Goal: Task Accomplishment & Management: Use online tool/utility

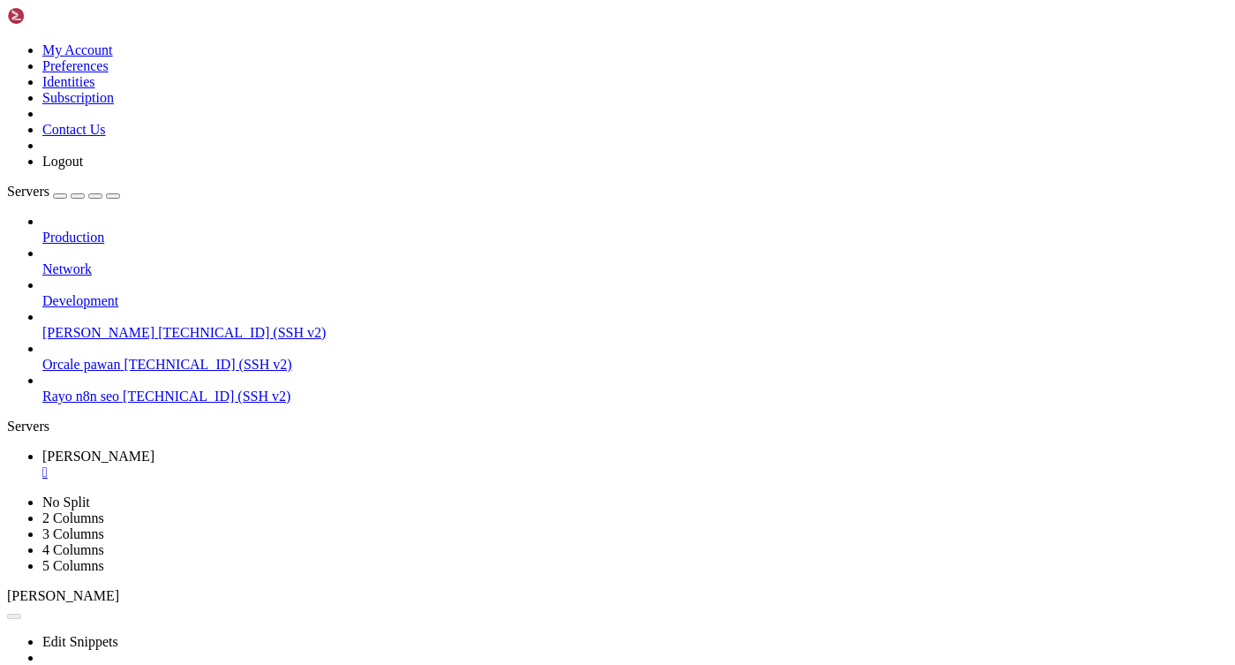
scroll to position [13, 0]
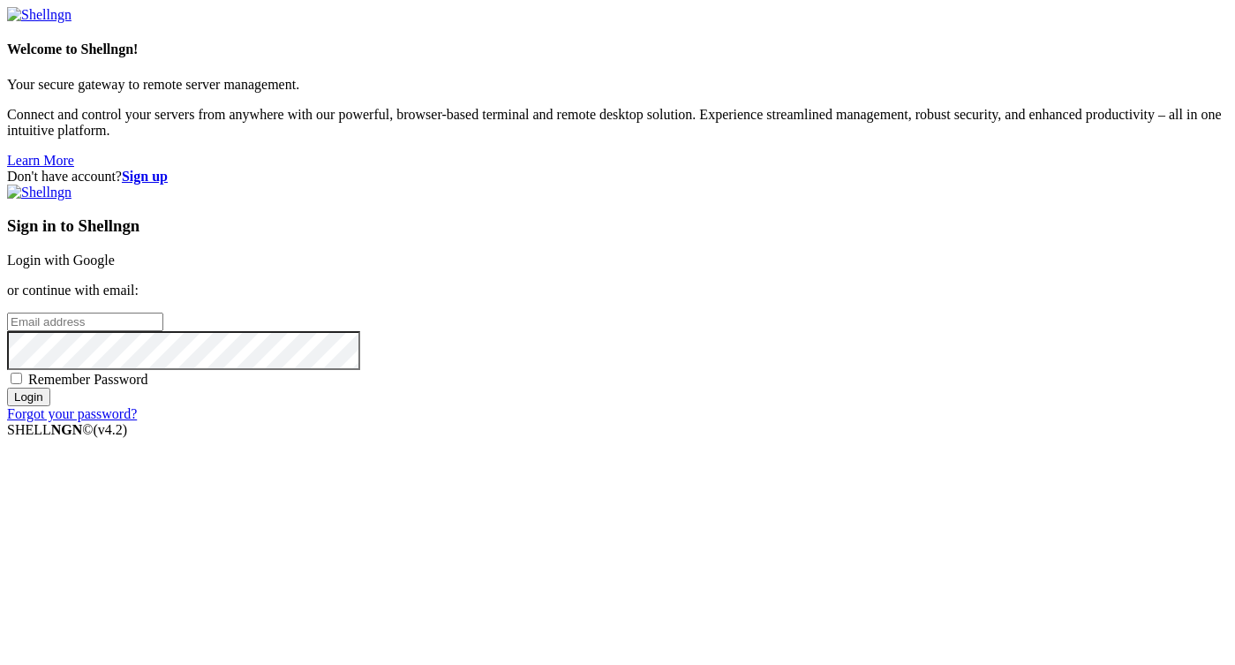
click at [115, 252] on link "Login with Google" at bounding box center [61, 259] width 108 height 15
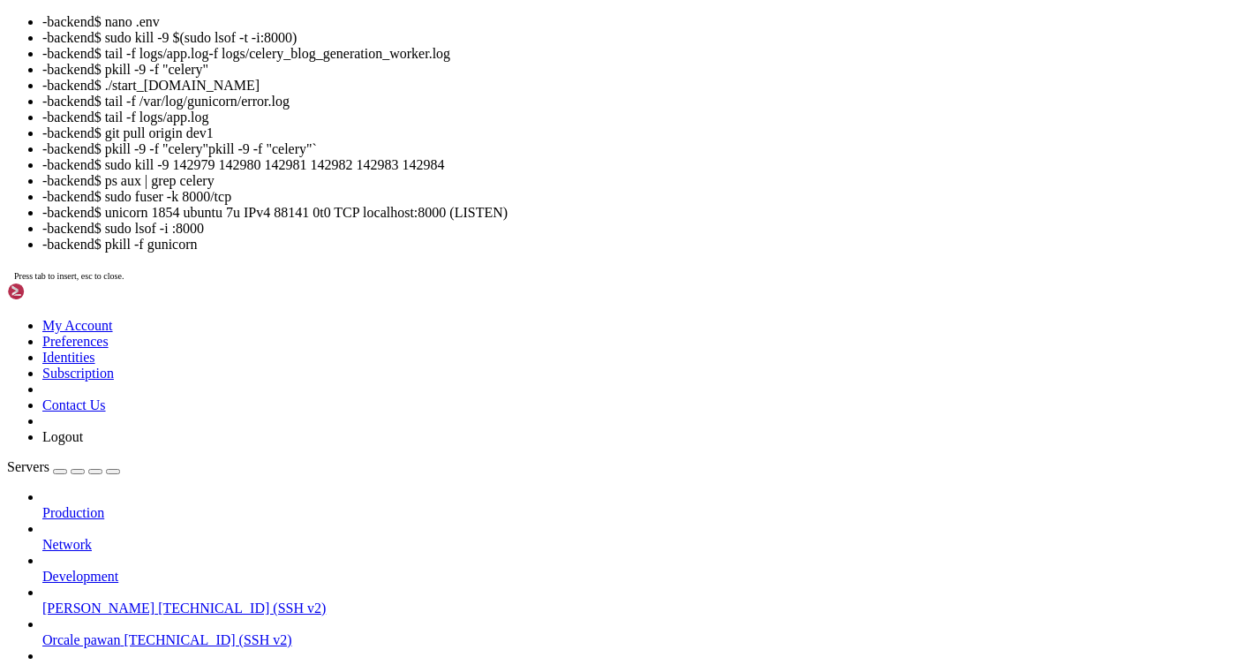
scroll to position [191, 0]
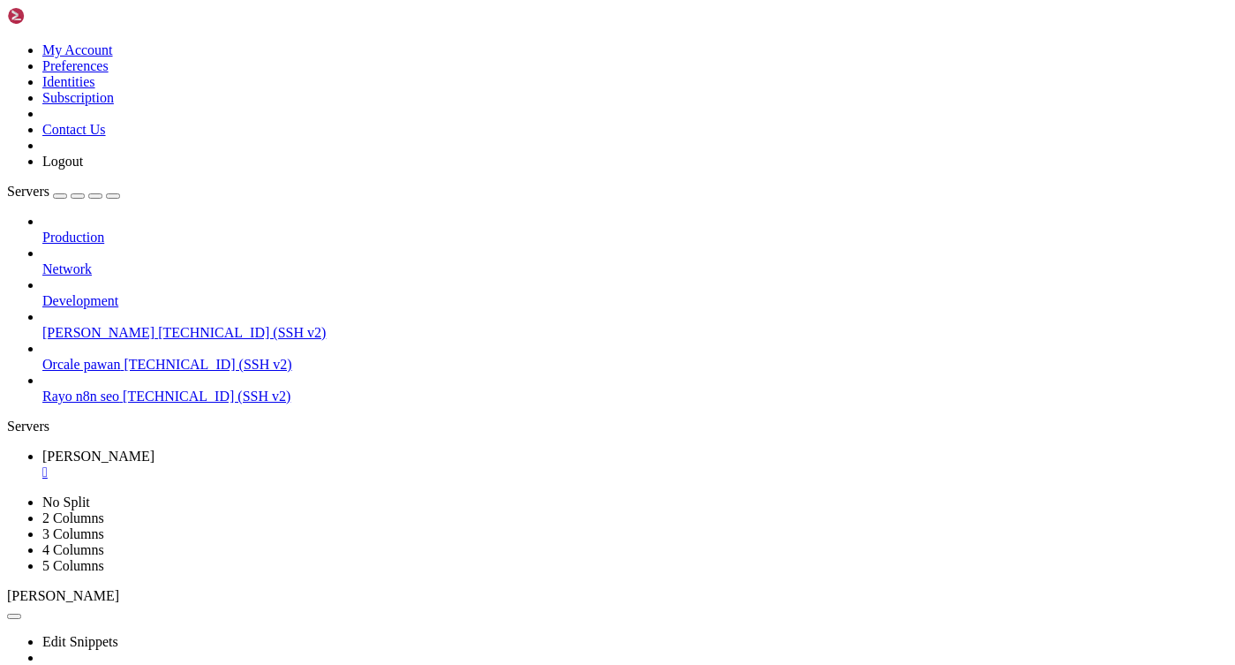
copy x-row "tail -f logs/celery_blog_generation_worker.log"
drag, startPoint x: 603, startPoint y: 1042, endPoint x: 253, endPoint y: 1039, distance: 349.5
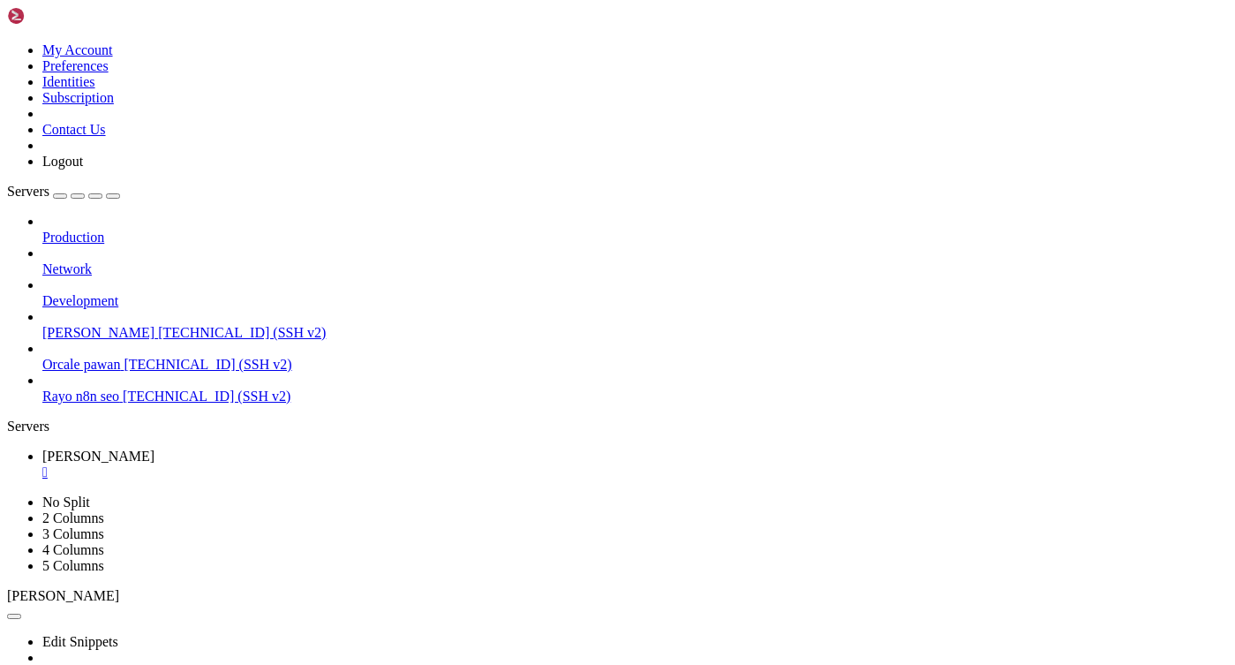
drag, startPoint x: 249, startPoint y: 1040, endPoint x: 606, endPoint y: 1037, distance: 357.5
copy x-row "tail -f logs/celery_blog_generation_worker.log"
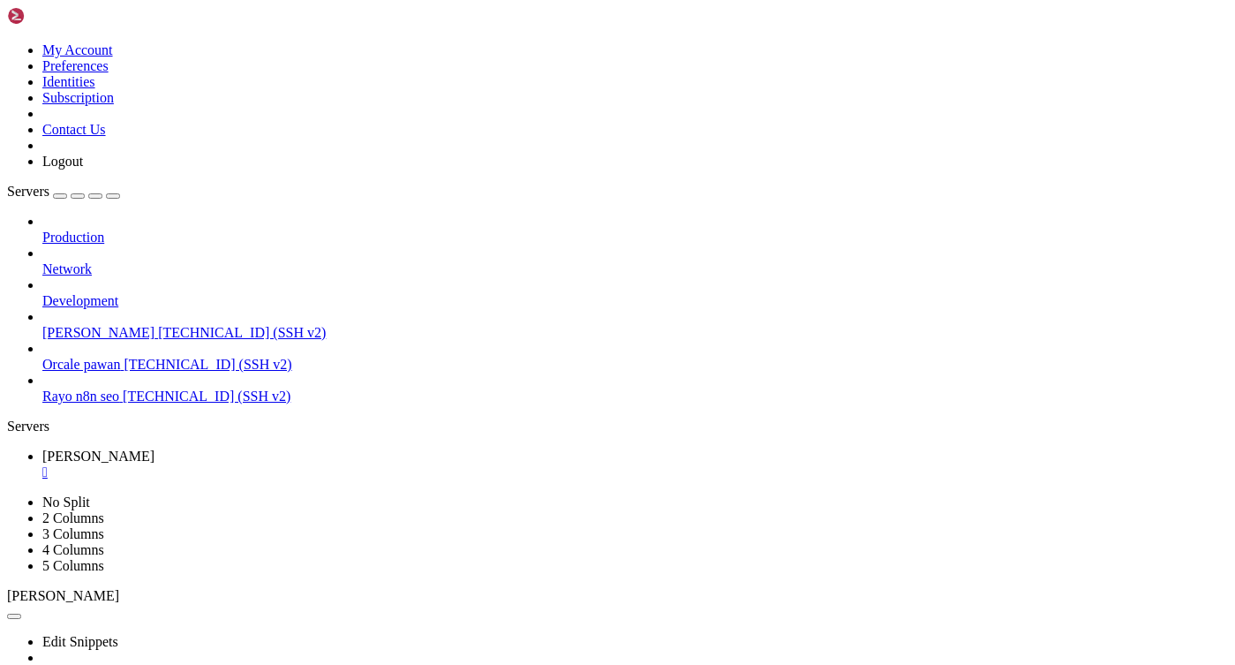
drag, startPoint x: 506, startPoint y: 1121, endPoint x: 747, endPoint y: 1122, distance: 241.0
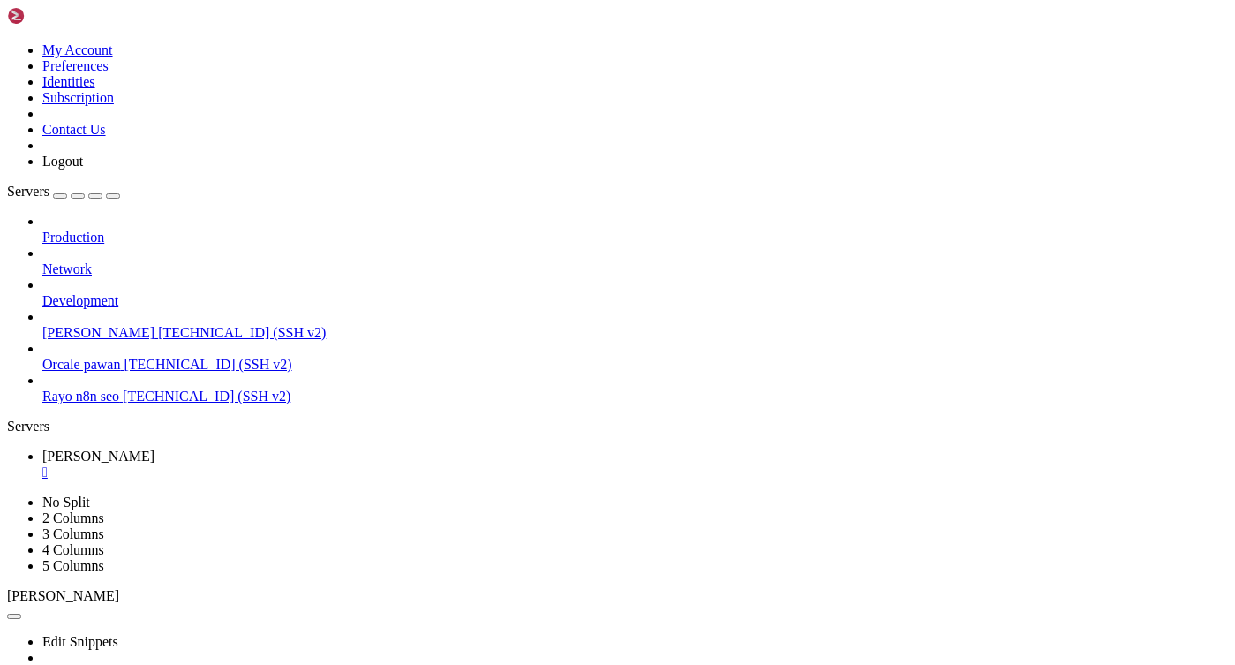
click at [314, 464] on div "" at bounding box center [634, 472] width 1185 height 16
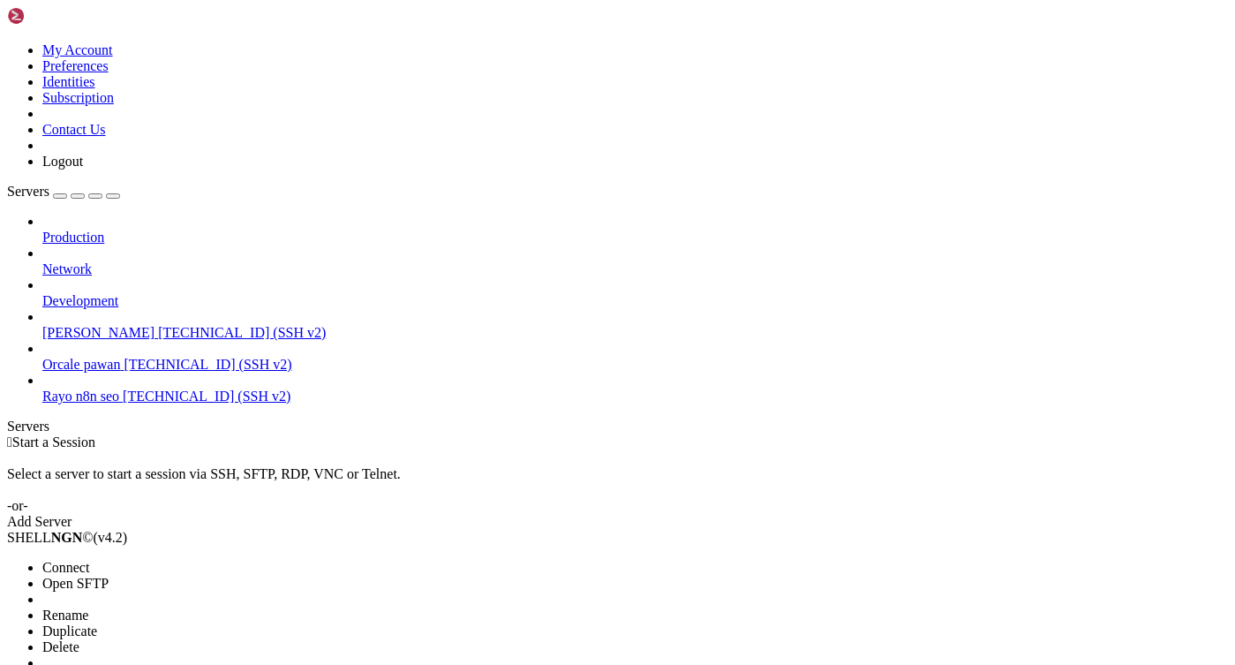
click at [109, 575] on span "Open SFTP" at bounding box center [75, 582] width 66 height 15
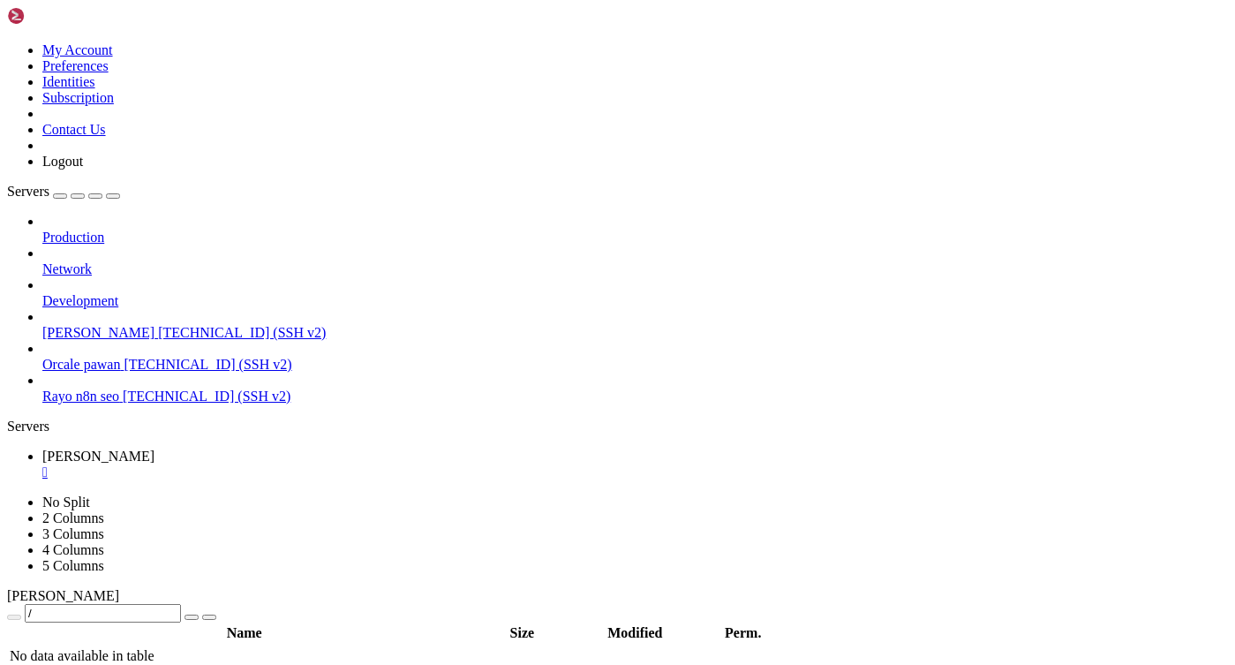
click at [337, 424] on div at bounding box center [617, 332] width 1235 height 665
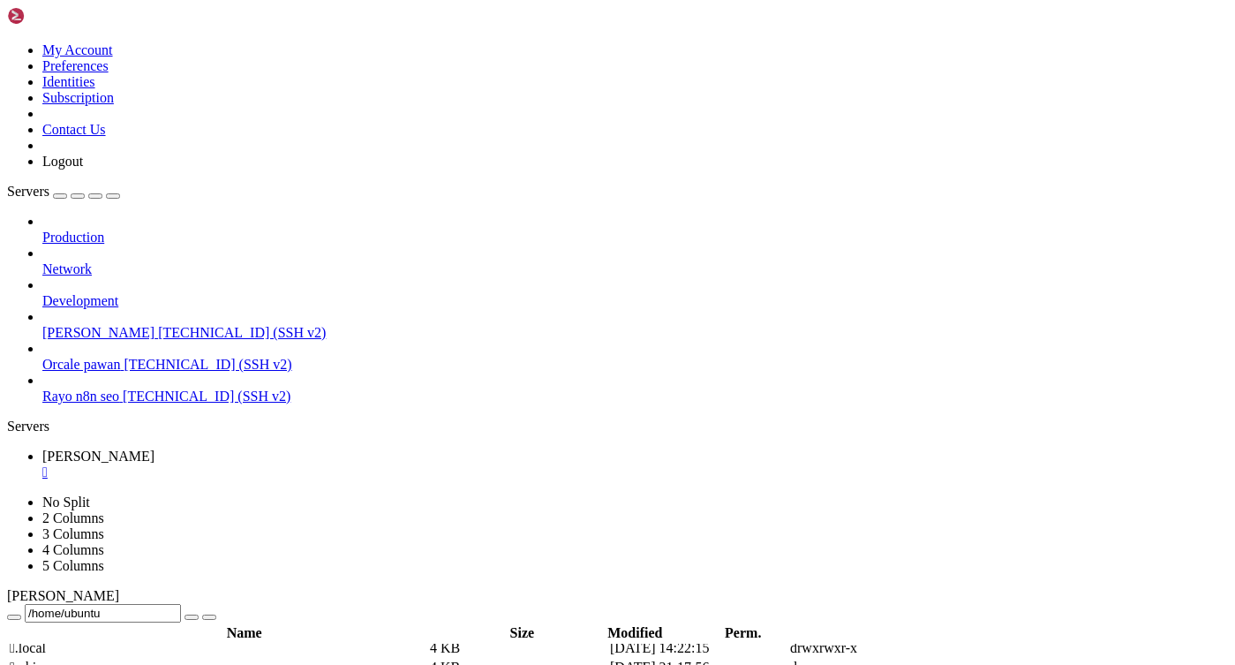
click at [181, 604] on input "/home/ubuntu" at bounding box center [103, 613] width 156 height 19
click at [181, 604] on input "/home/ubuntu/rayo-backend/logs" at bounding box center [103, 613] width 156 height 19
click at [373, 664] on td " api_payloads" at bounding box center [218, 675] width 418 height 18
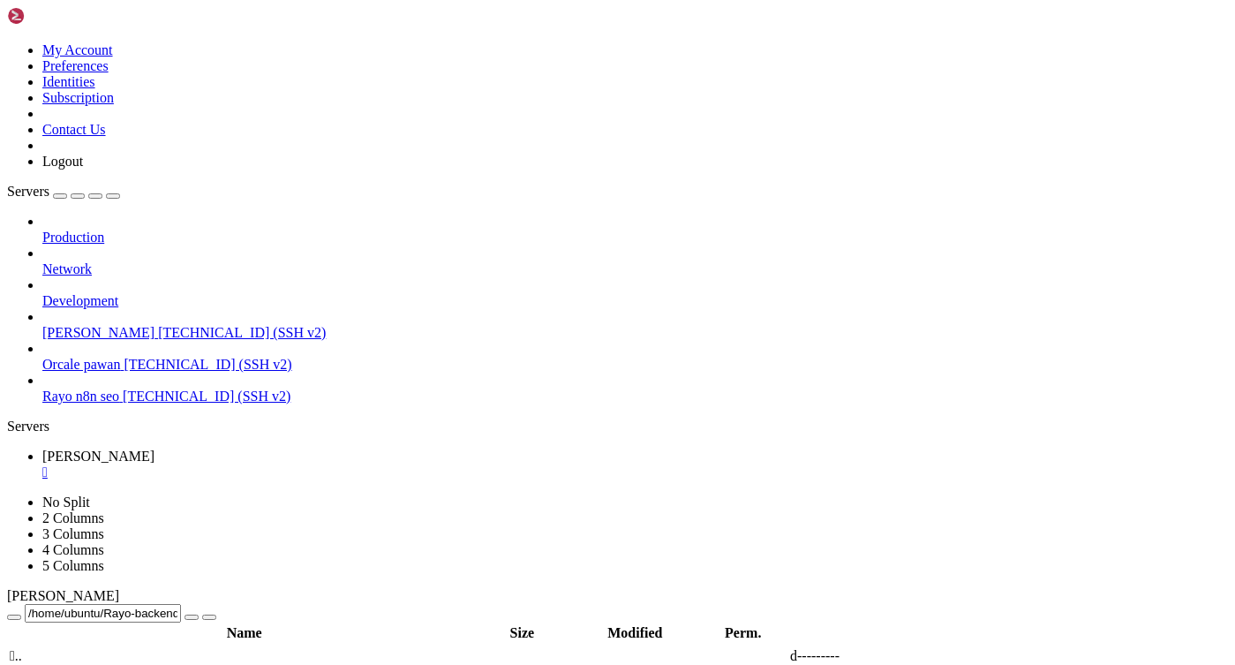
click at [181, 604] on input "/home/ubuntu/Rayo-backend/logs/api_payloads" at bounding box center [103, 613] width 156 height 19
type input "/home/ubuntu/Rayo-backend/logs/api_payloads"
click at [706, 624] on th "Modified" at bounding box center [635, 633] width 141 height 18
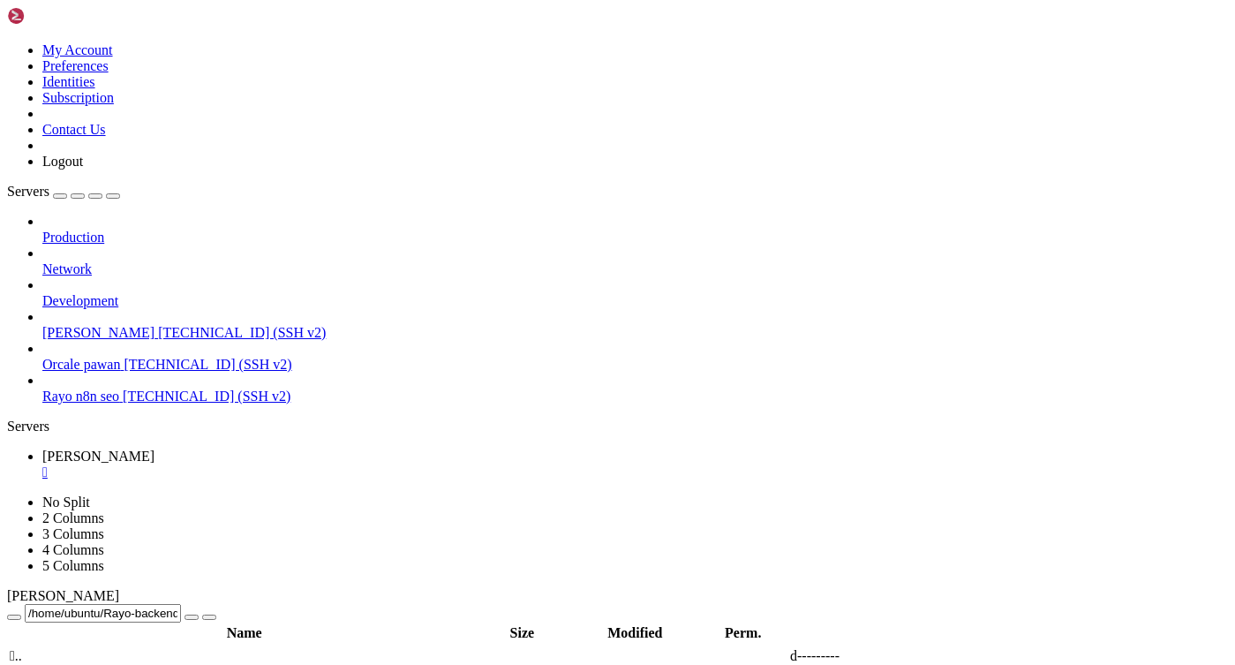
click at [516, 223] on div at bounding box center [617, 332] width 1235 height 665
type textarea "Timestamp: [DATE] 16:40:31.767524"
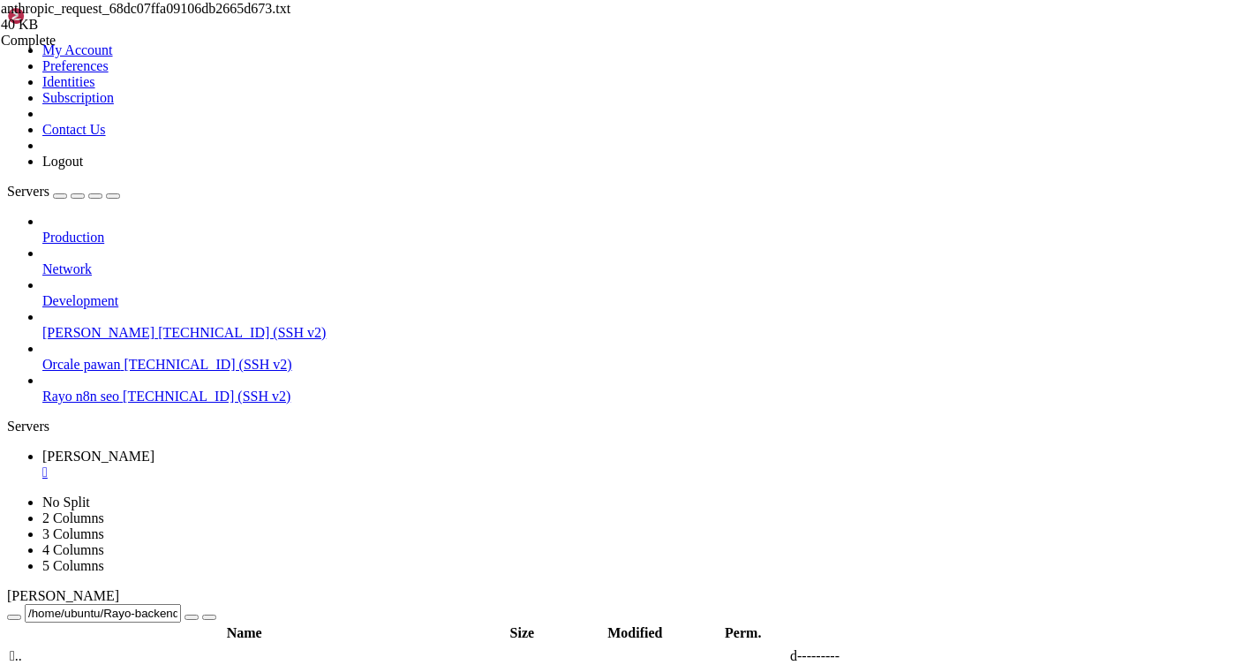
type textarea "Project Data: {'id': 'e39299f9-cfff-4347-b996-eeb9c8fa21cd', 'name': 'ESPN', 'u…"
drag, startPoint x: 276, startPoint y: 518, endPoint x: 378, endPoint y: 547, distance: 105.6
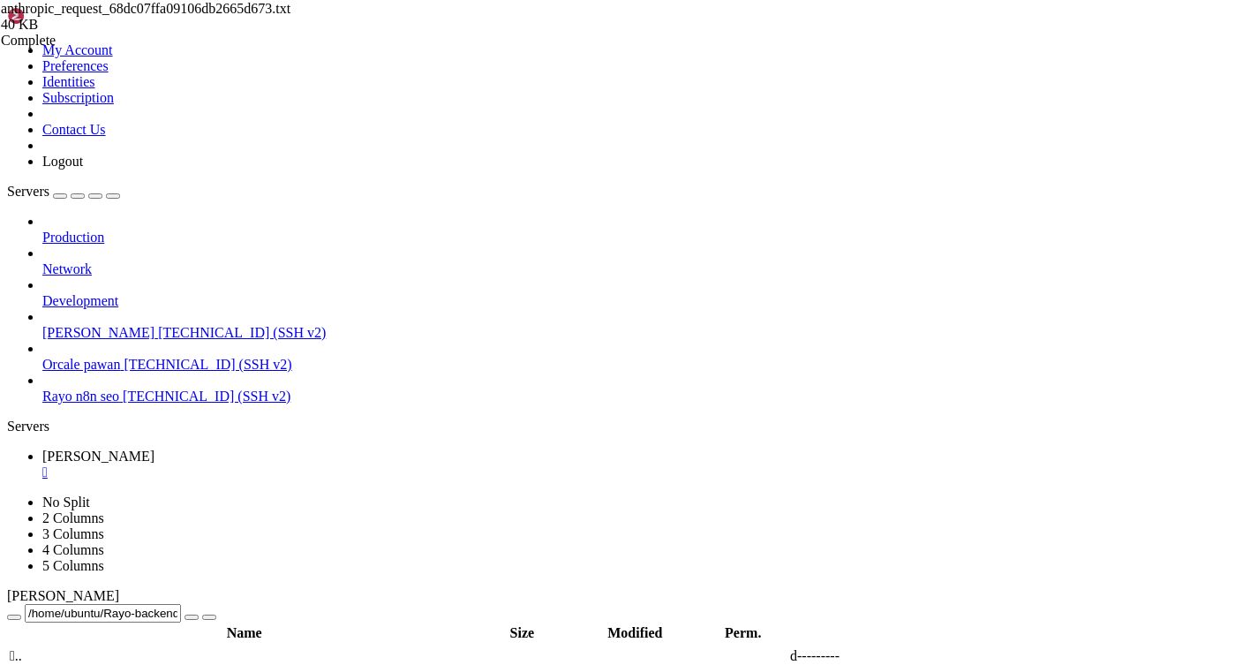
drag, startPoint x: 267, startPoint y: 365, endPoint x: 300, endPoint y: 552, distance: 189.1
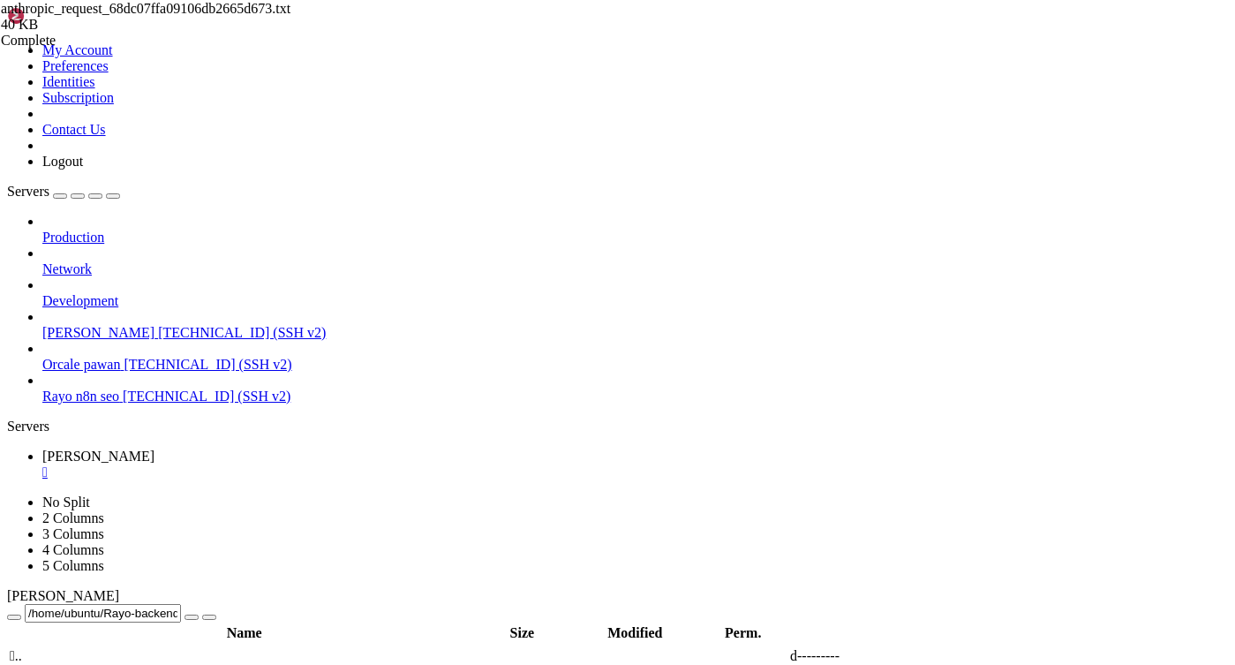
drag, startPoint x: 300, startPoint y: 552, endPoint x: 271, endPoint y: 365, distance: 188.5
type textarea "}"
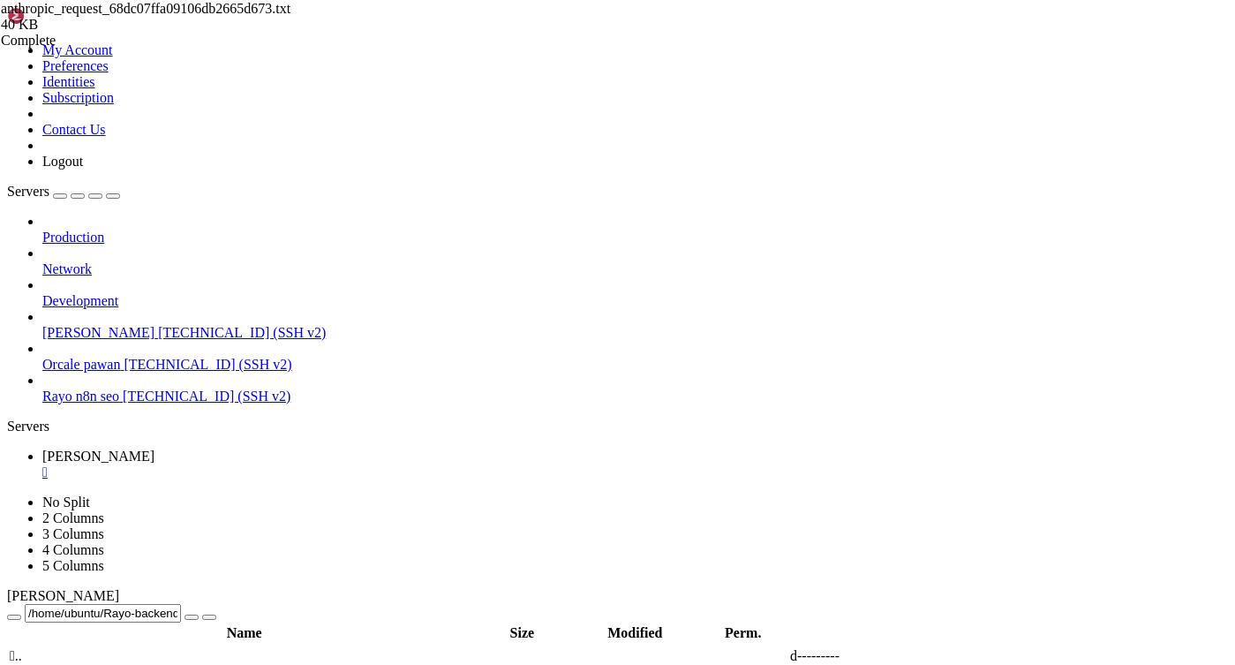
type textarea "=== API REQUEST ==="
type textarea "=== FORMATTED DATA ==="
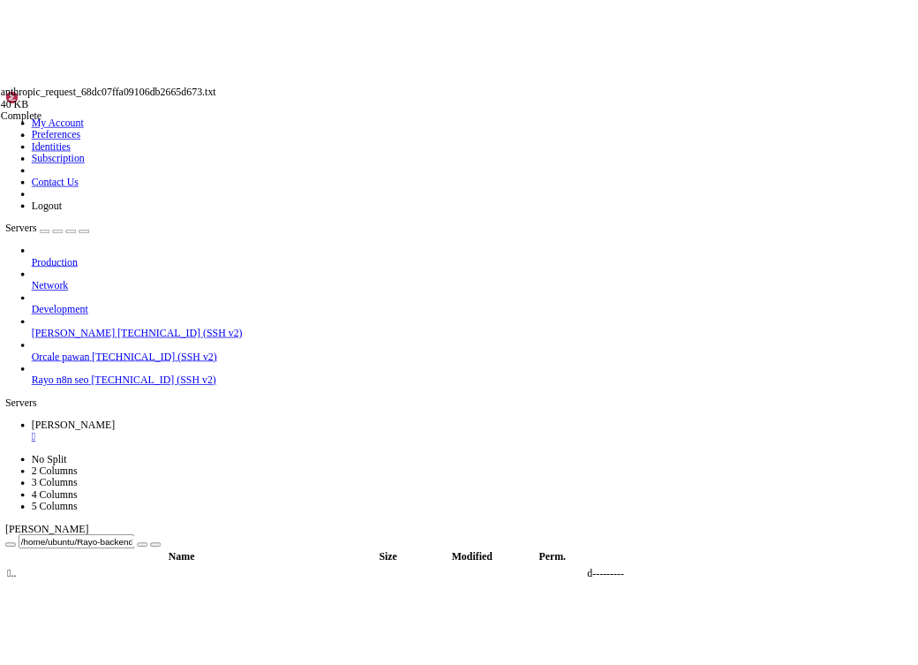
scroll to position [282, 0]
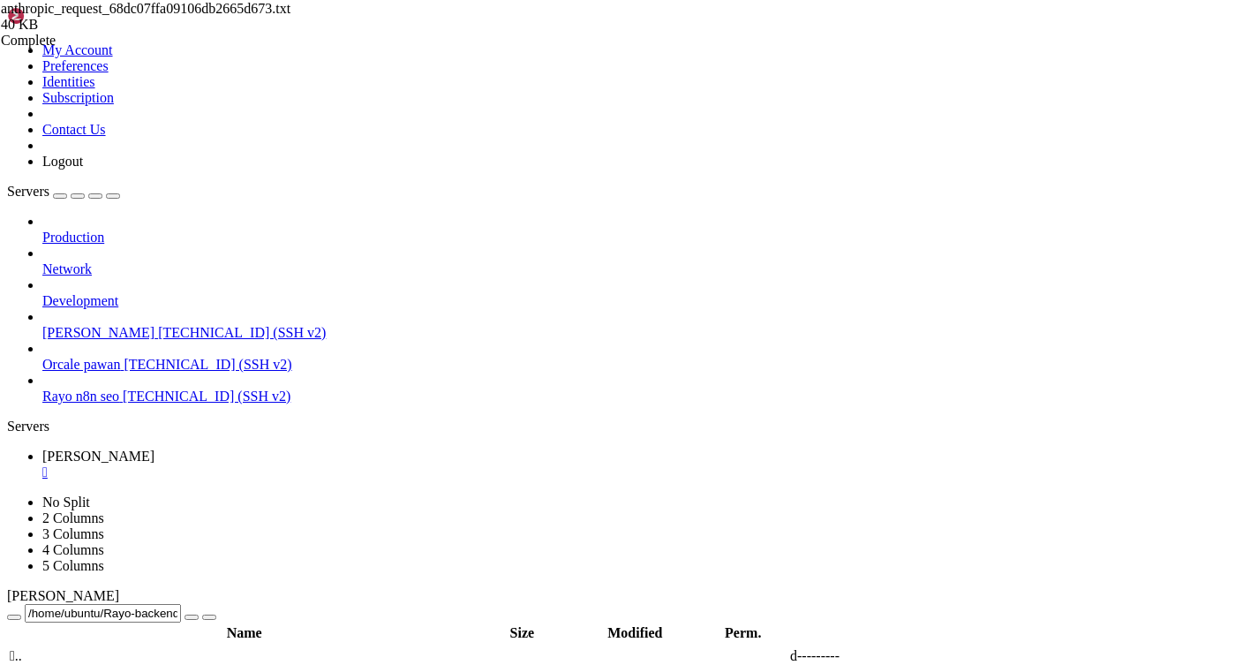
type textarea "Project Data: {'id': 'e39299f9-cfff-4347-b996-eeb9c8fa21cd', 'name': 'ESPN', 'u…"
drag, startPoint x: 269, startPoint y: 188, endPoint x: 294, endPoint y: 373, distance: 187.0
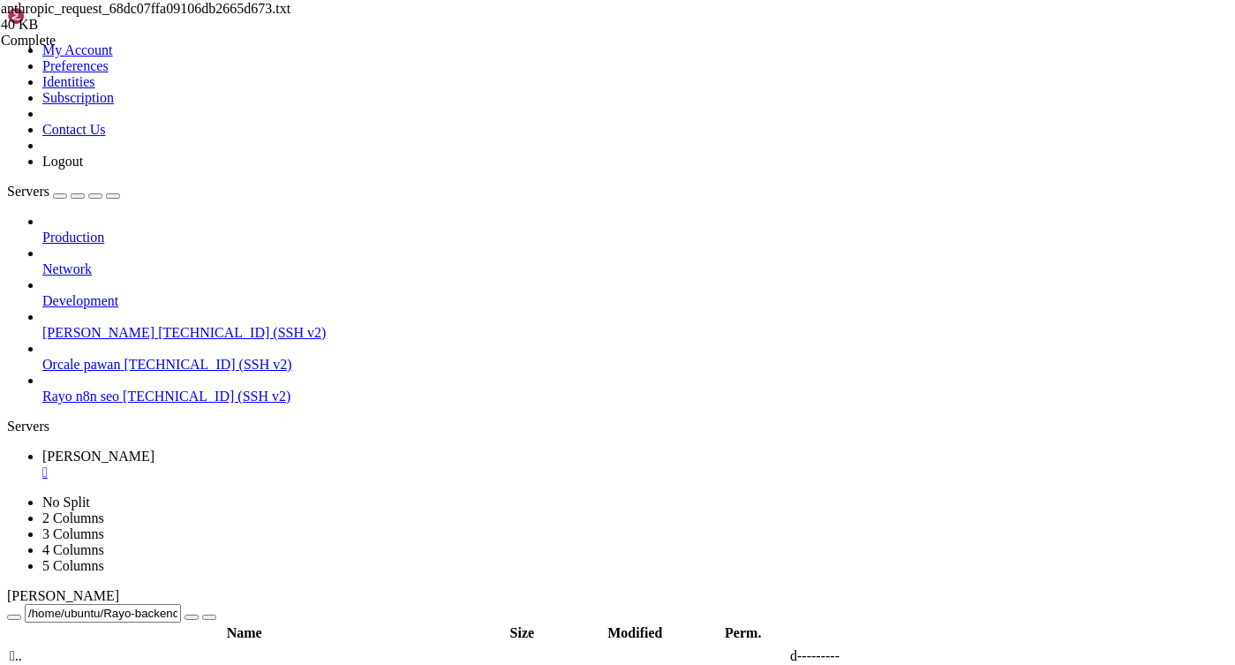
drag, startPoint x: 271, startPoint y: 203, endPoint x: 383, endPoint y: 199, distance: 112.2
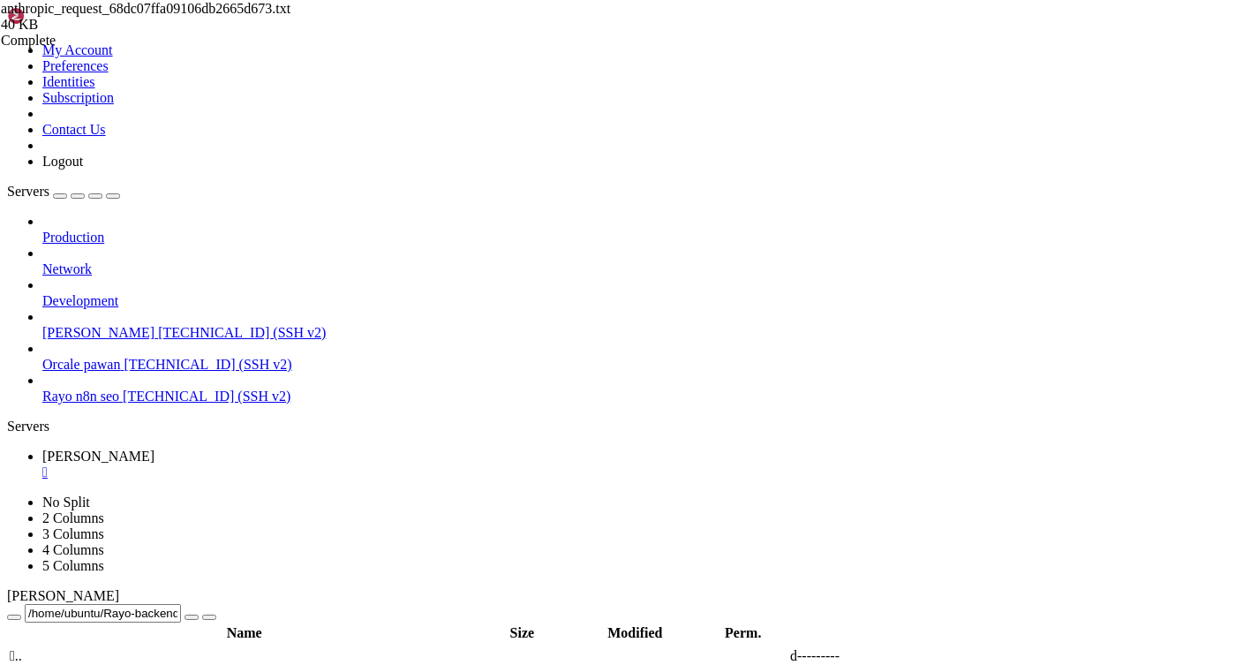
drag, startPoint x: 309, startPoint y: 249, endPoint x: 450, endPoint y: 304, distance: 151.5
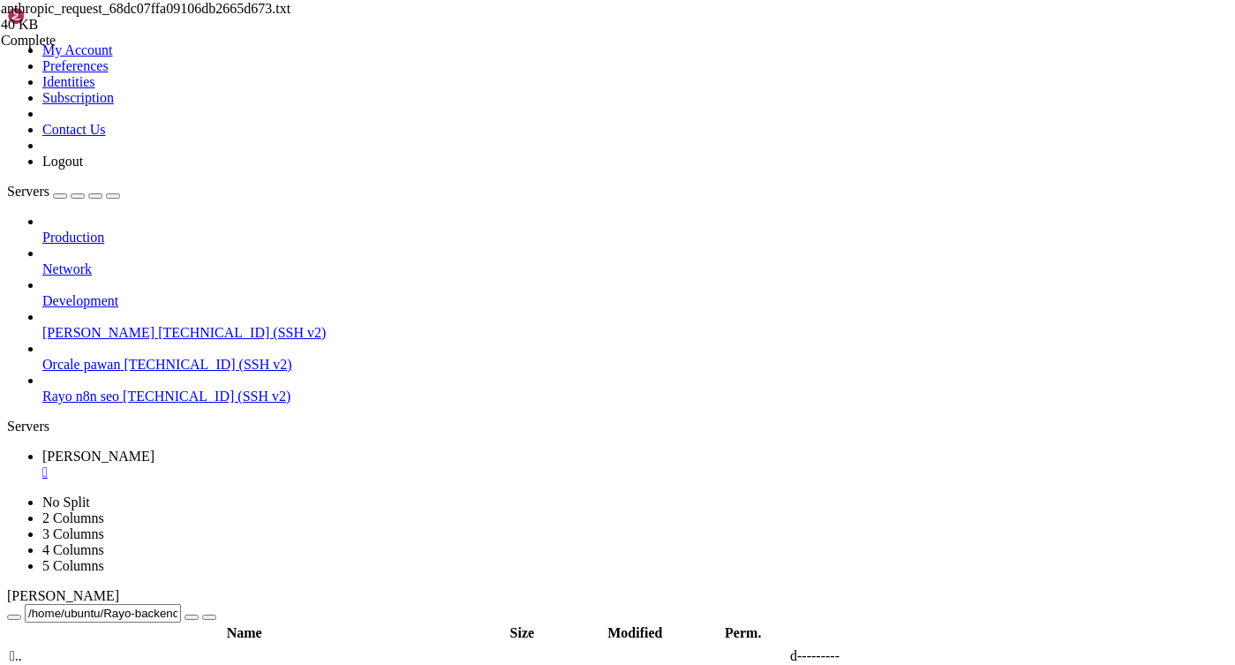
drag, startPoint x: 273, startPoint y: 343, endPoint x: 394, endPoint y: 337, distance: 121.1
drag, startPoint x: 276, startPoint y: 357, endPoint x: 358, endPoint y: 363, distance: 82.3
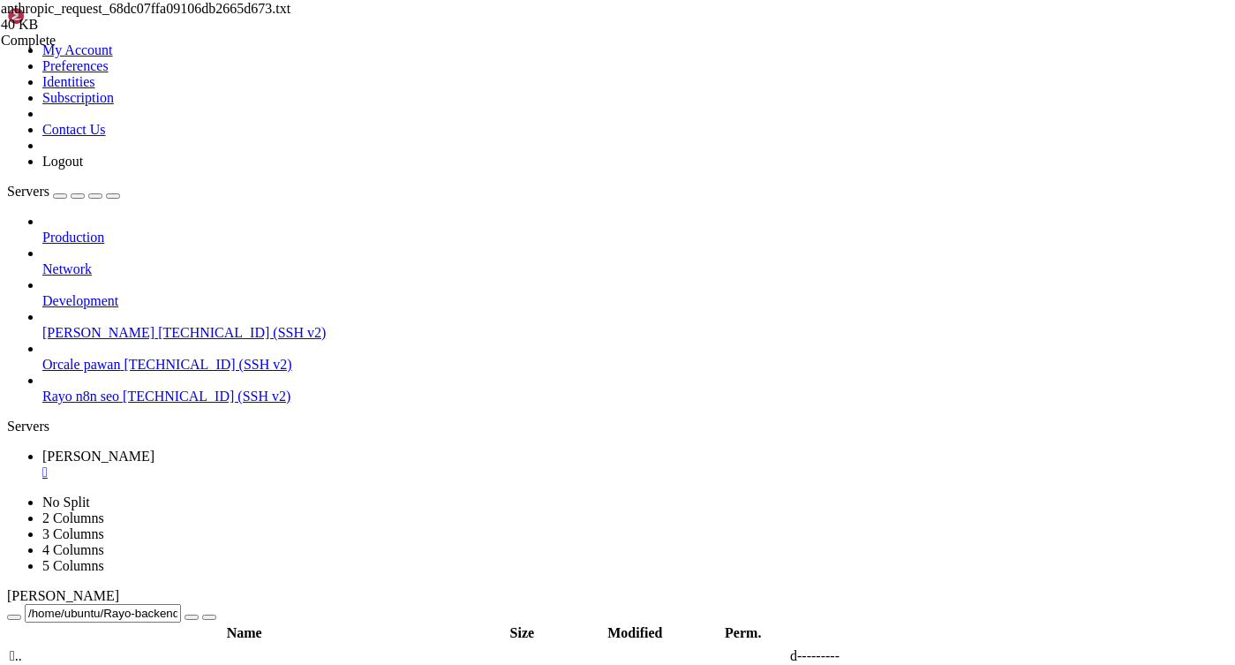
drag, startPoint x: 301, startPoint y: 234, endPoint x: 575, endPoint y: 232, distance: 274.5
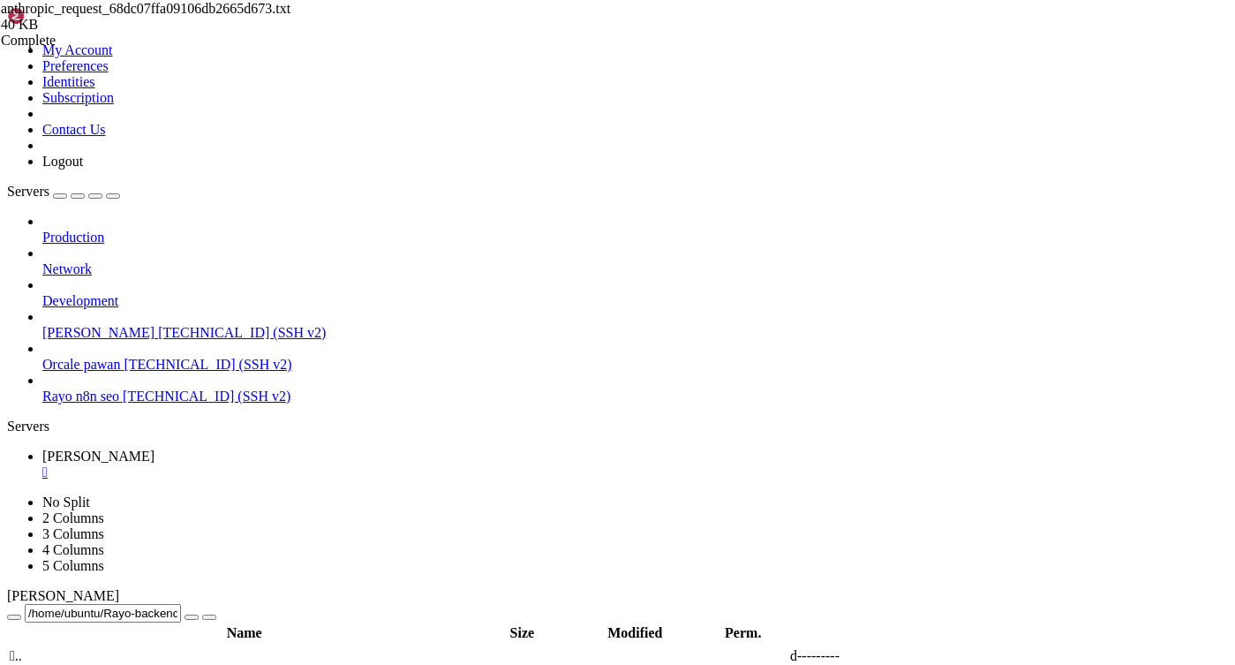
drag, startPoint x: 299, startPoint y: 224, endPoint x: 614, endPoint y: 228, distance: 315.1
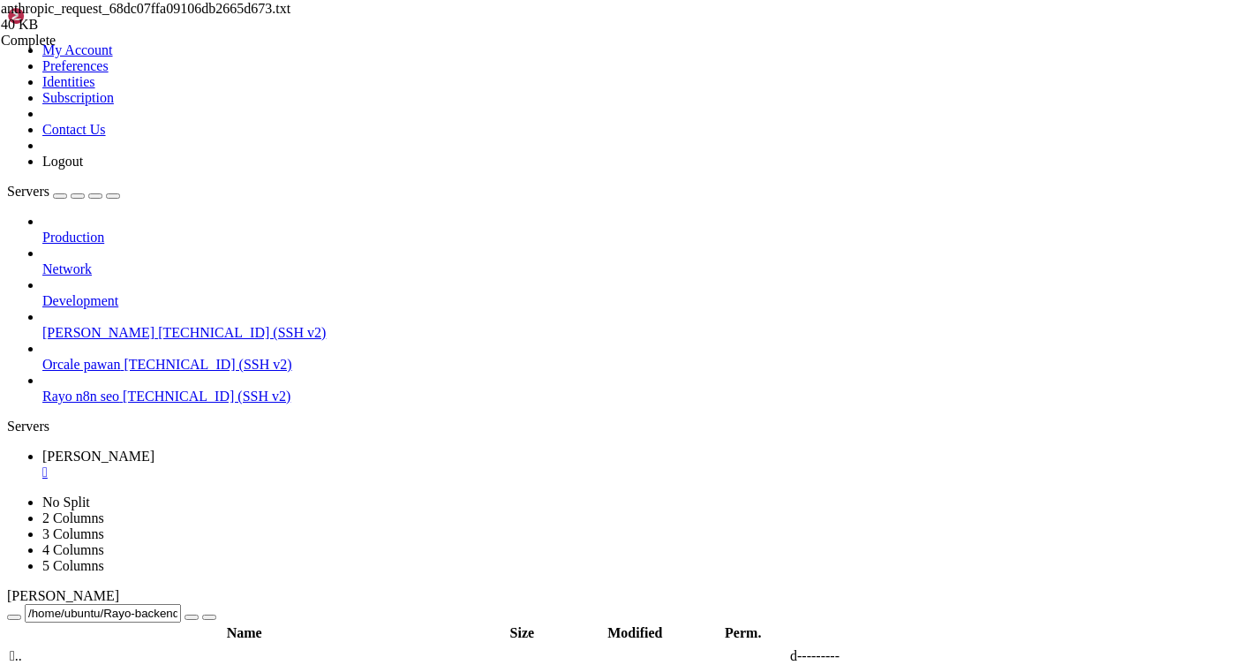
drag, startPoint x: 270, startPoint y: 195, endPoint x: 299, endPoint y: 341, distance: 148.5
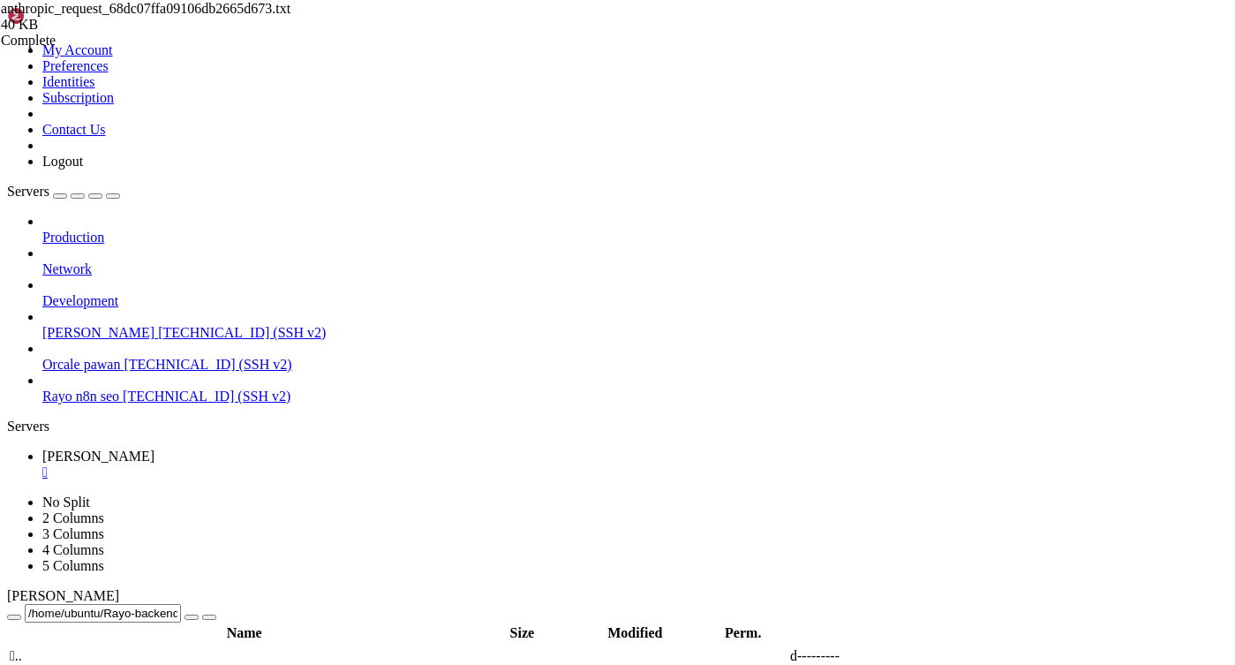
drag, startPoint x: 276, startPoint y: 341, endPoint x: 302, endPoint y: 373, distance: 41.5
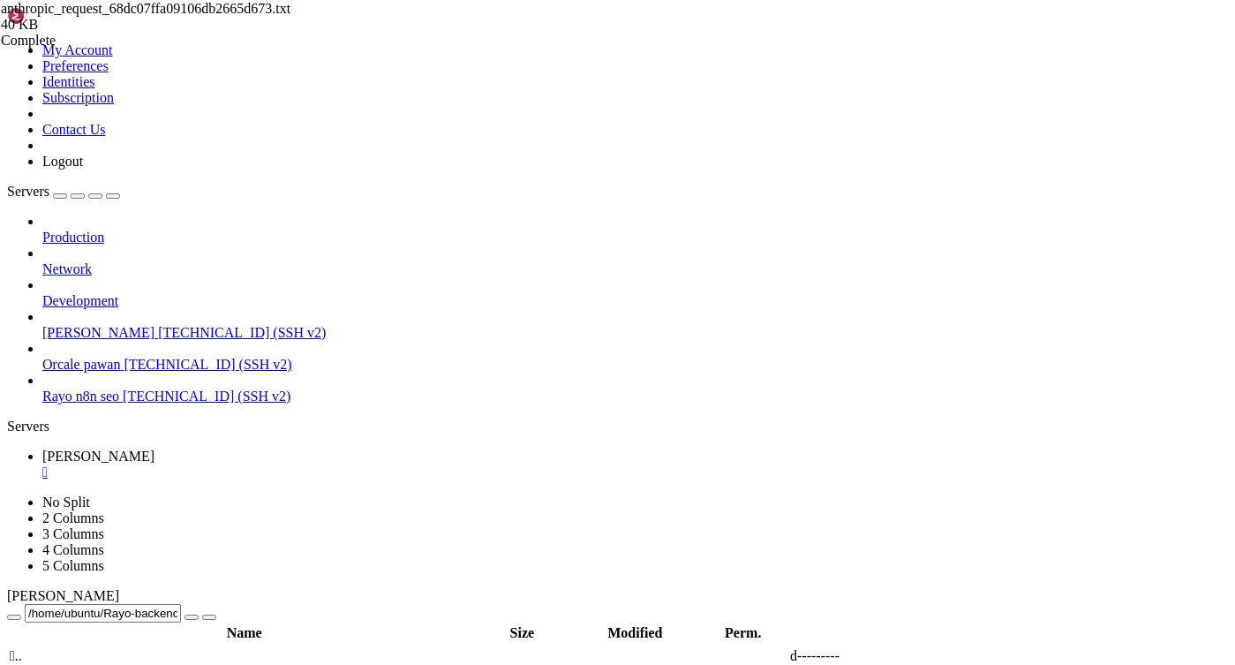
drag, startPoint x: 267, startPoint y: 187, endPoint x: 282, endPoint y: 372, distance: 185.1
drag, startPoint x: 282, startPoint y: 372, endPoint x: 268, endPoint y: 192, distance: 180.6
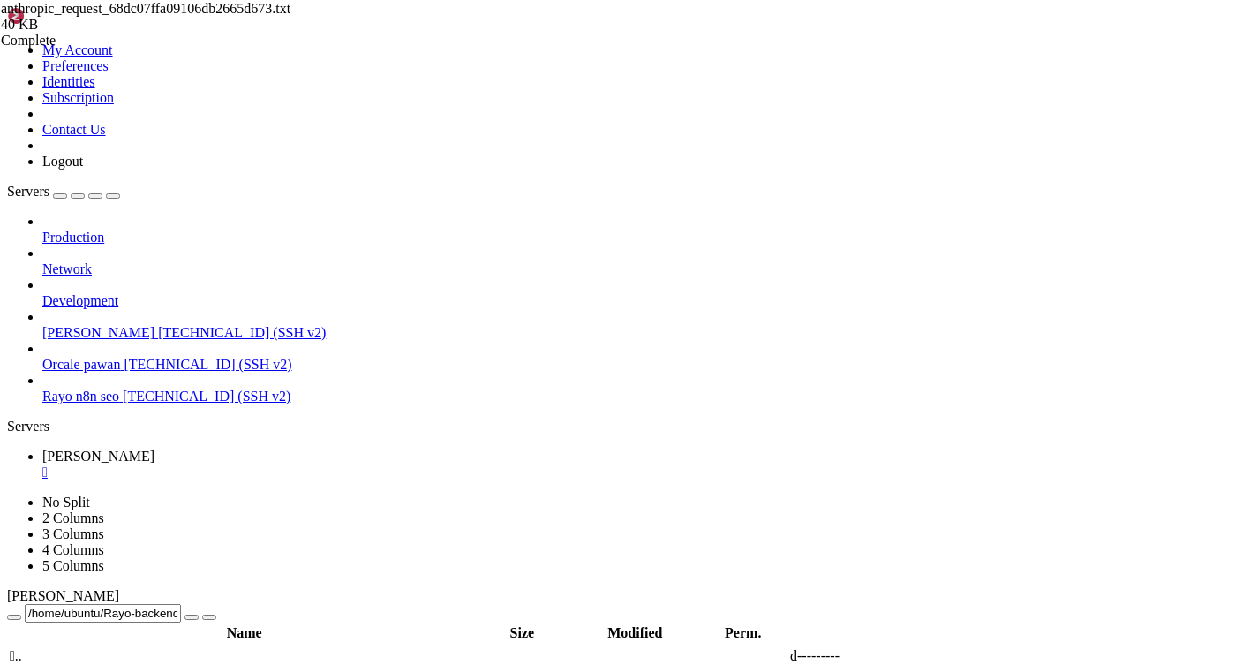
drag, startPoint x: 268, startPoint y: 192, endPoint x: 292, endPoint y: 372, distance: 182.5
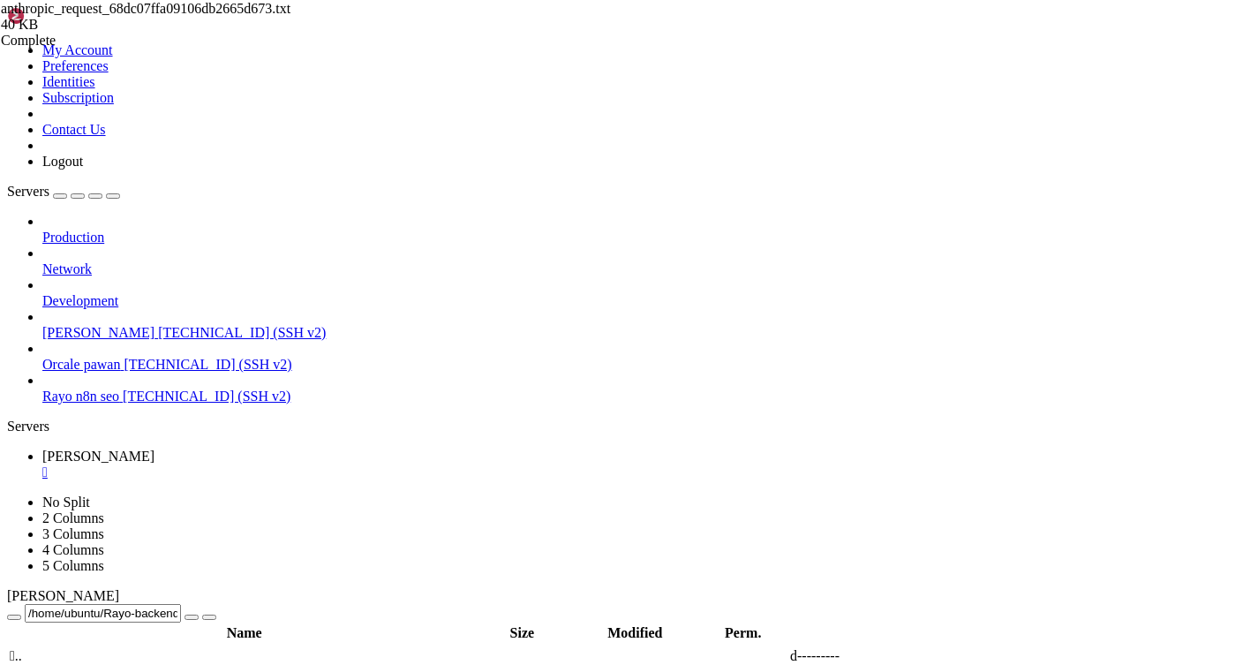
drag, startPoint x: 352, startPoint y: 346, endPoint x: 278, endPoint y: 345, distance: 74.1
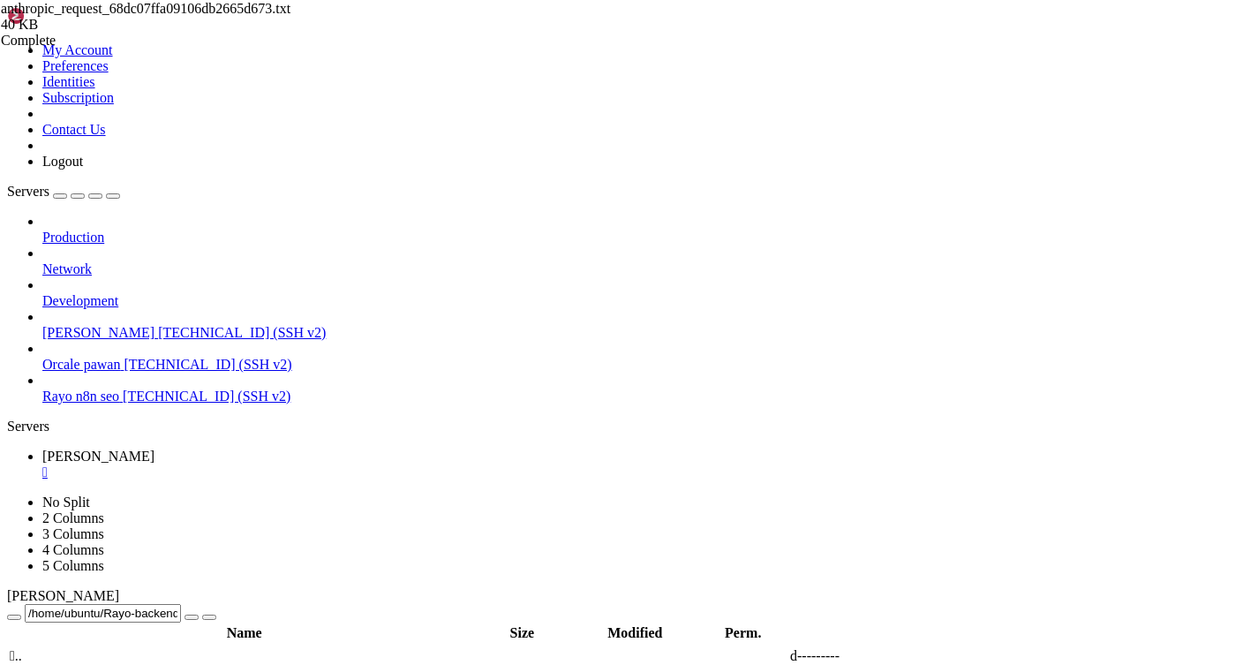
drag, startPoint x: 267, startPoint y: 185, endPoint x: 285, endPoint y: 371, distance: 186.3
drag, startPoint x: 266, startPoint y: 186, endPoint x: 283, endPoint y: 372, distance: 186.2
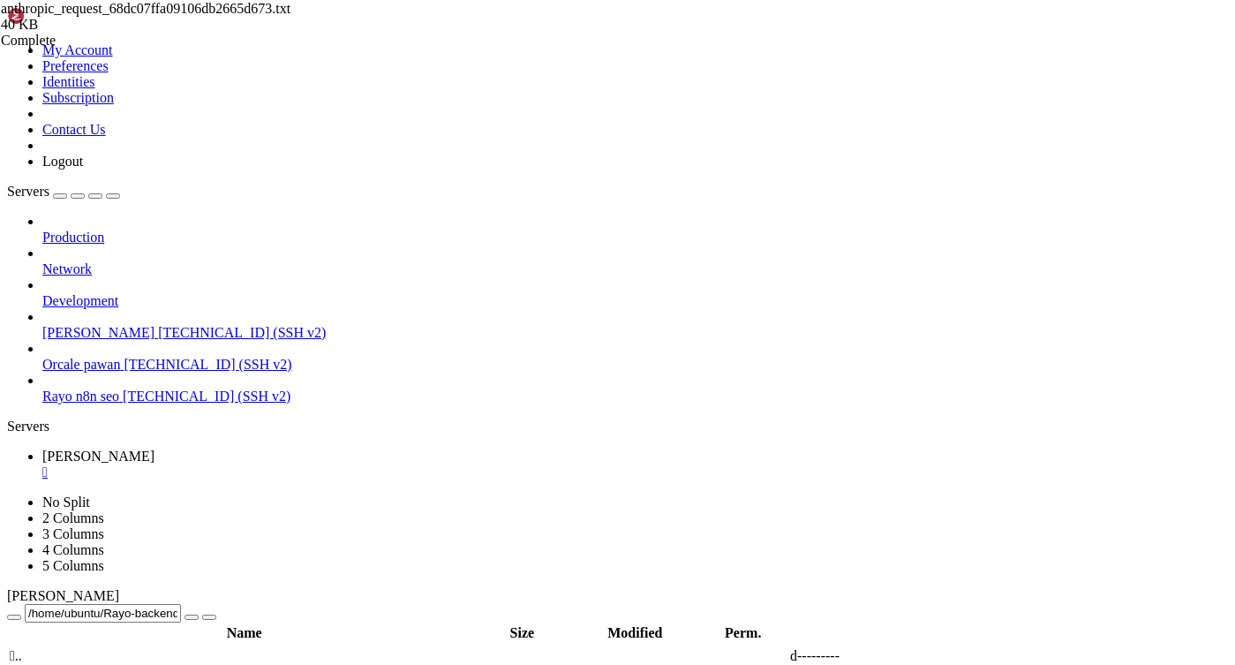
drag, startPoint x: 283, startPoint y: 372, endPoint x: 268, endPoint y: 183, distance: 189.5
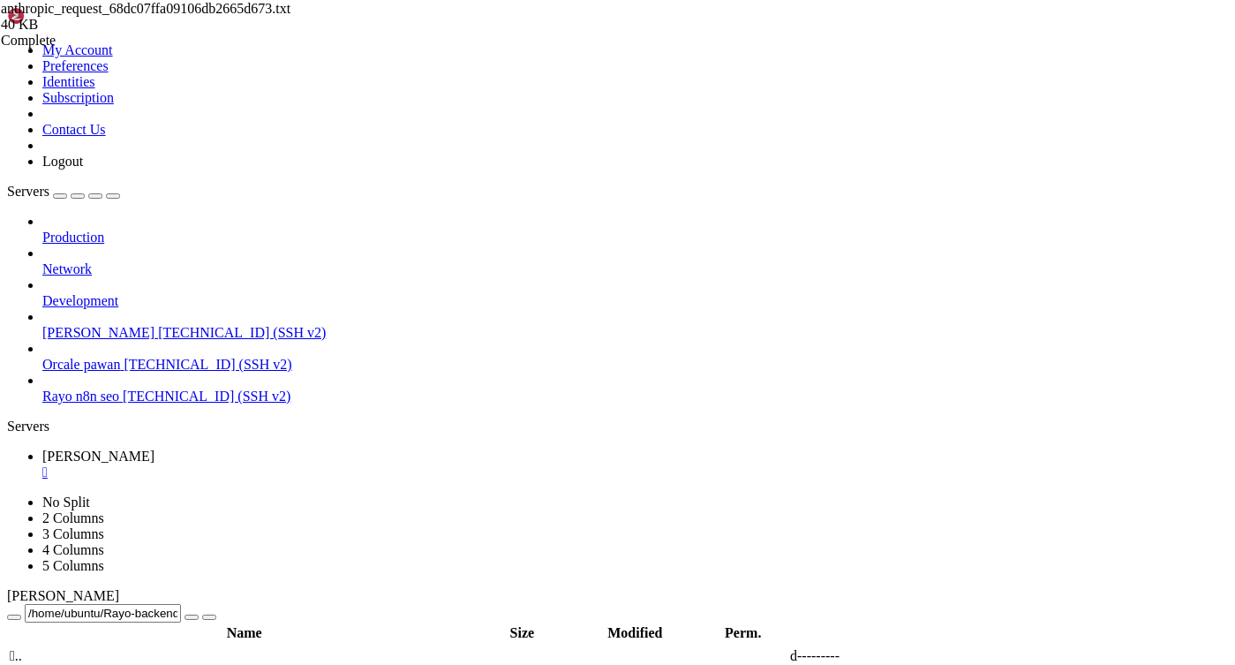
type textarea "{"
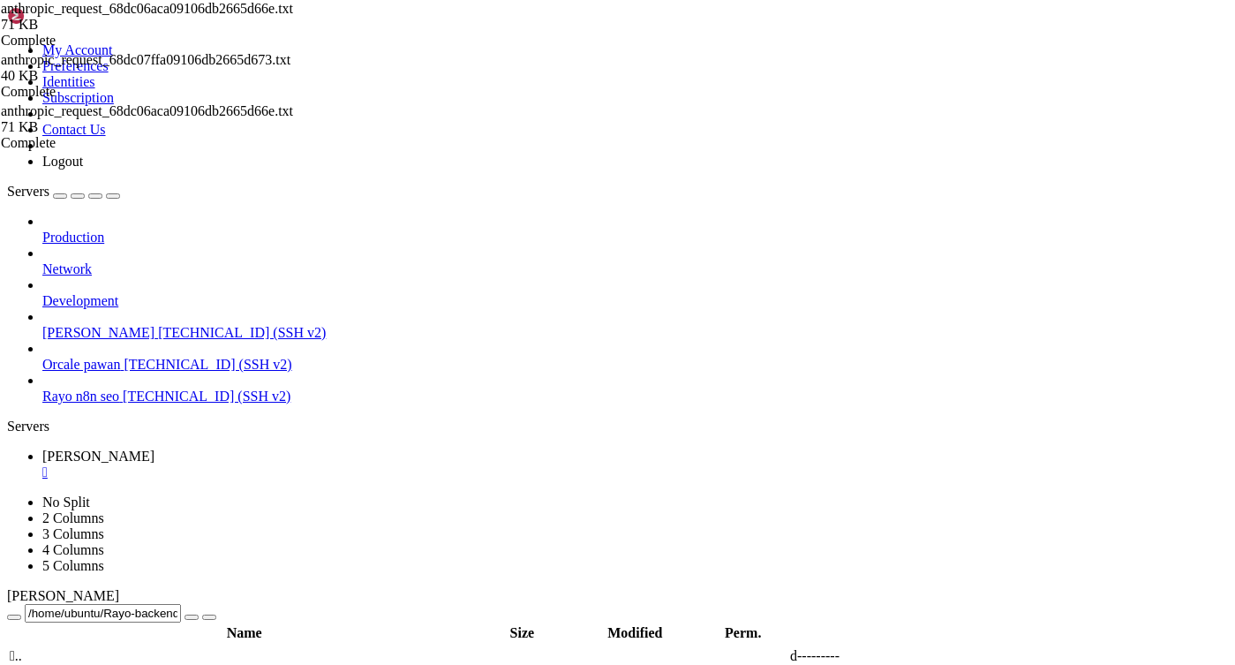
scroll to position [280, 0]
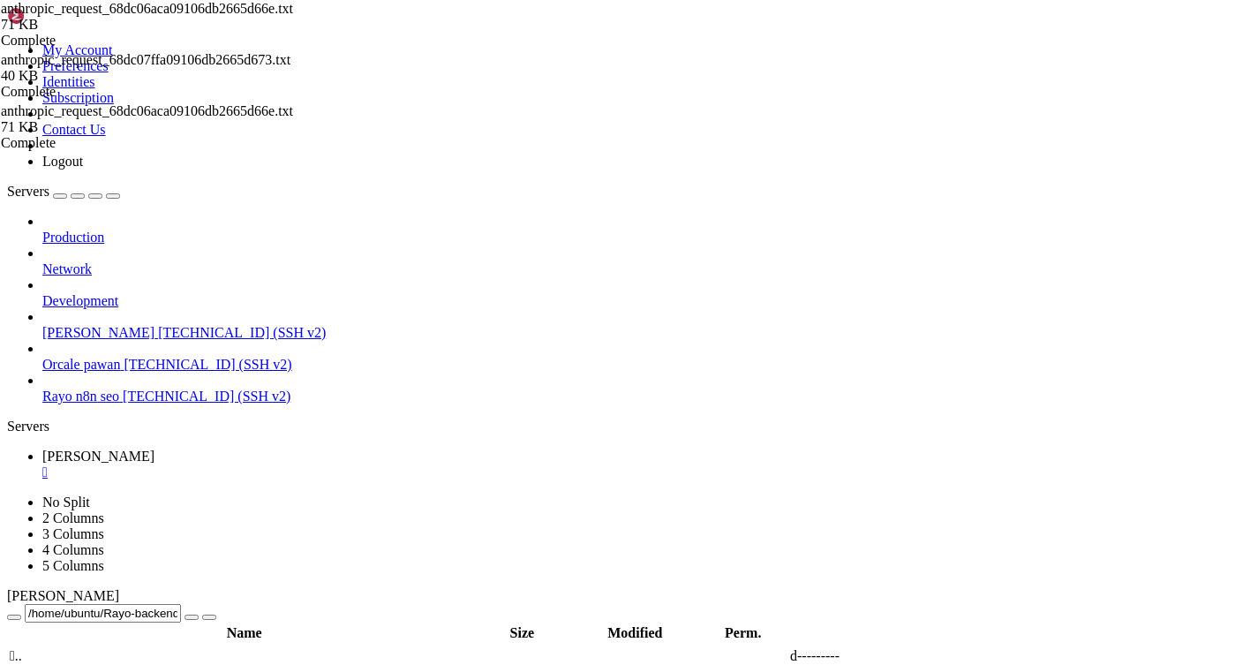
drag, startPoint x: 281, startPoint y: 505, endPoint x: 314, endPoint y: 500, distance: 33.8
drag, startPoint x: 280, startPoint y: 485, endPoint x: 348, endPoint y: 483, distance: 68.0
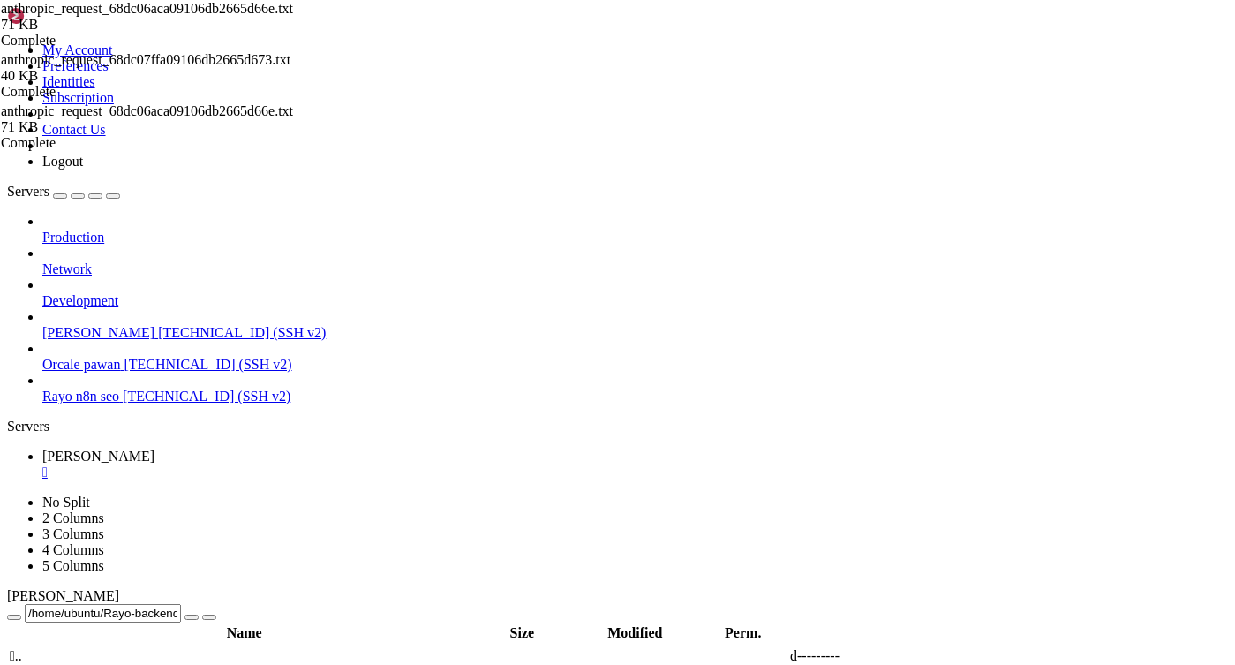
drag, startPoint x: 283, startPoint y: 486, endPoint x: 355, endPoint y: 487, distance: 71.5
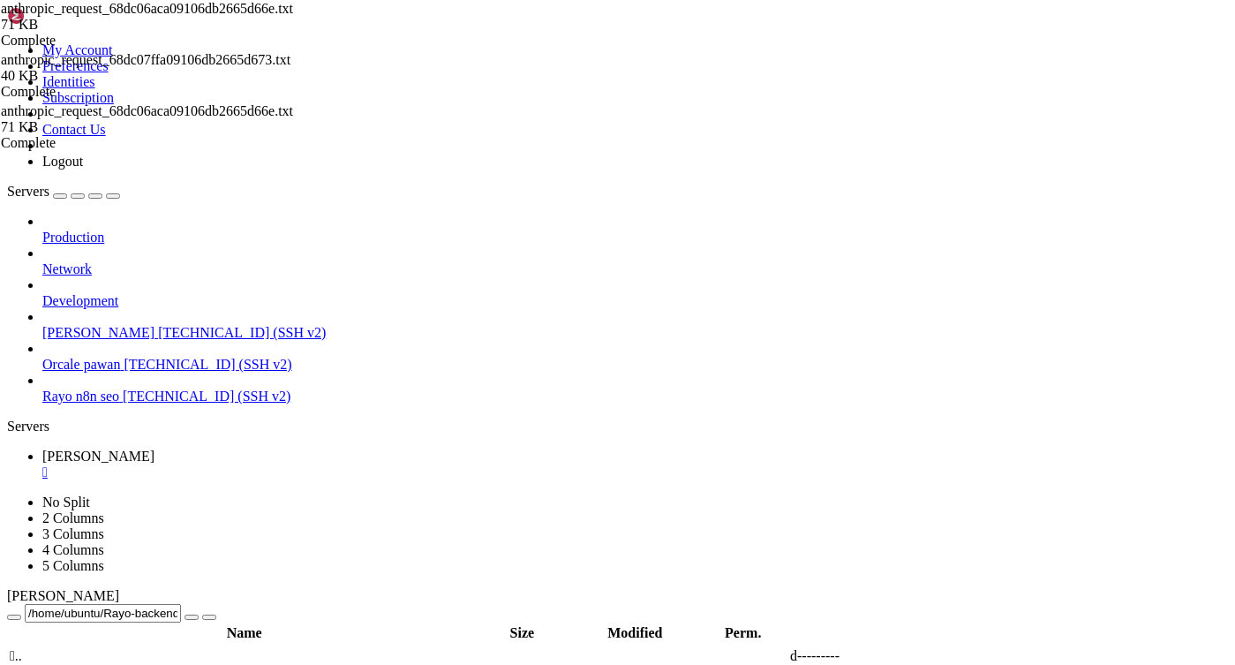
drag, startPoint x: 282, startPoint y: 485, endPoint x: 287, endPoint y: 568, distance: 84.0
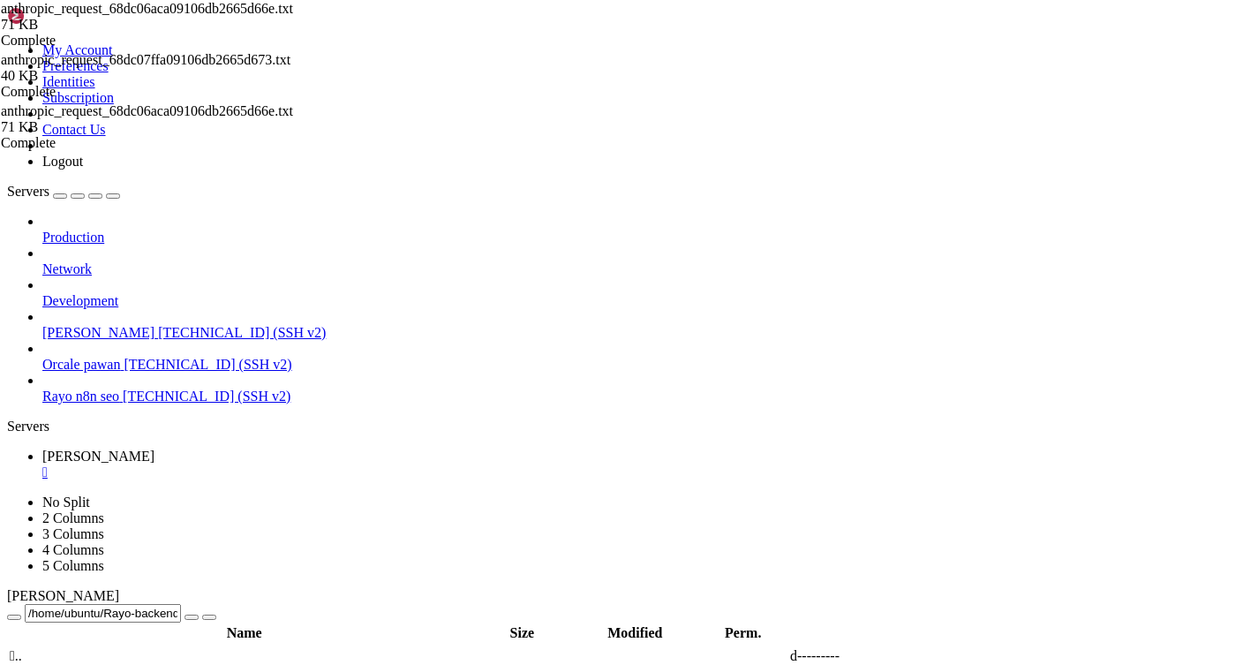
drag, startPoint x: 287, startPoint y: 568, endPoint x: 278, endPoint y: 487, distance: 81.7
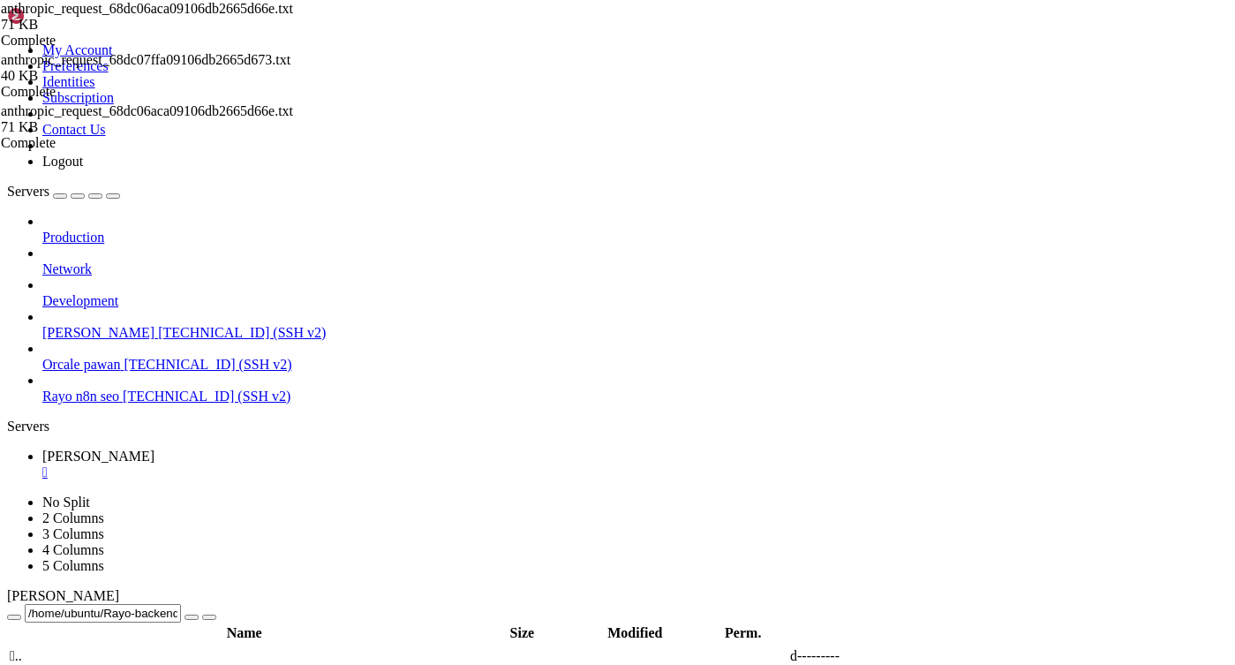
drag, startPoint x: 279, startPoint y: 480, endPoint x: 356, endPoint y: 476, distance: 76.9
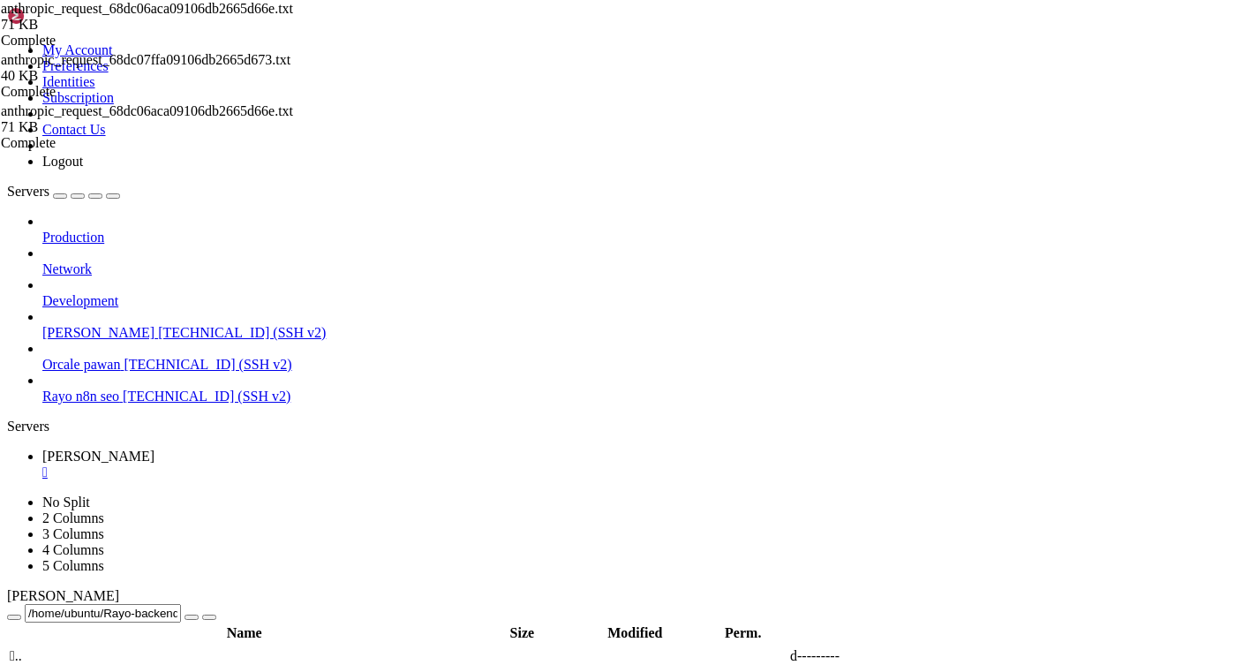
drag, startPoint x: 273, startPoint y: 187, endPoint x: 308, endPoint y: 463, distance: 278.5
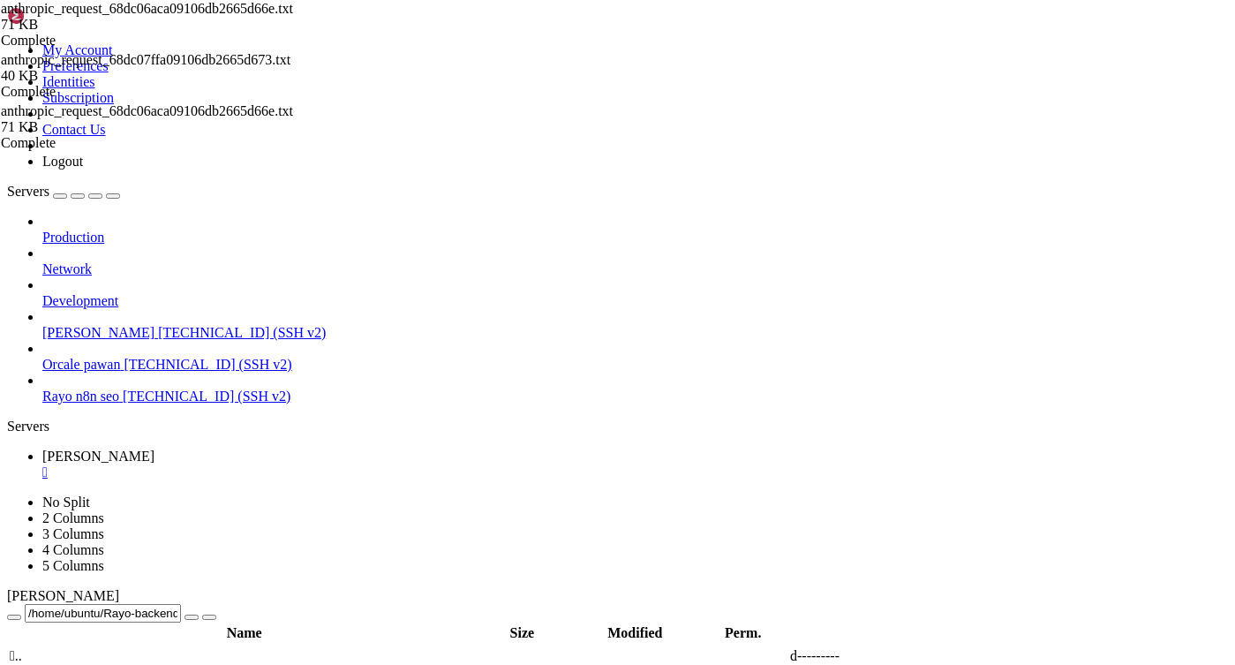
drag, startPoint x: 308, startPoint y: 463, endPoint x: 277, endPoint y: 194, distance: 271.0
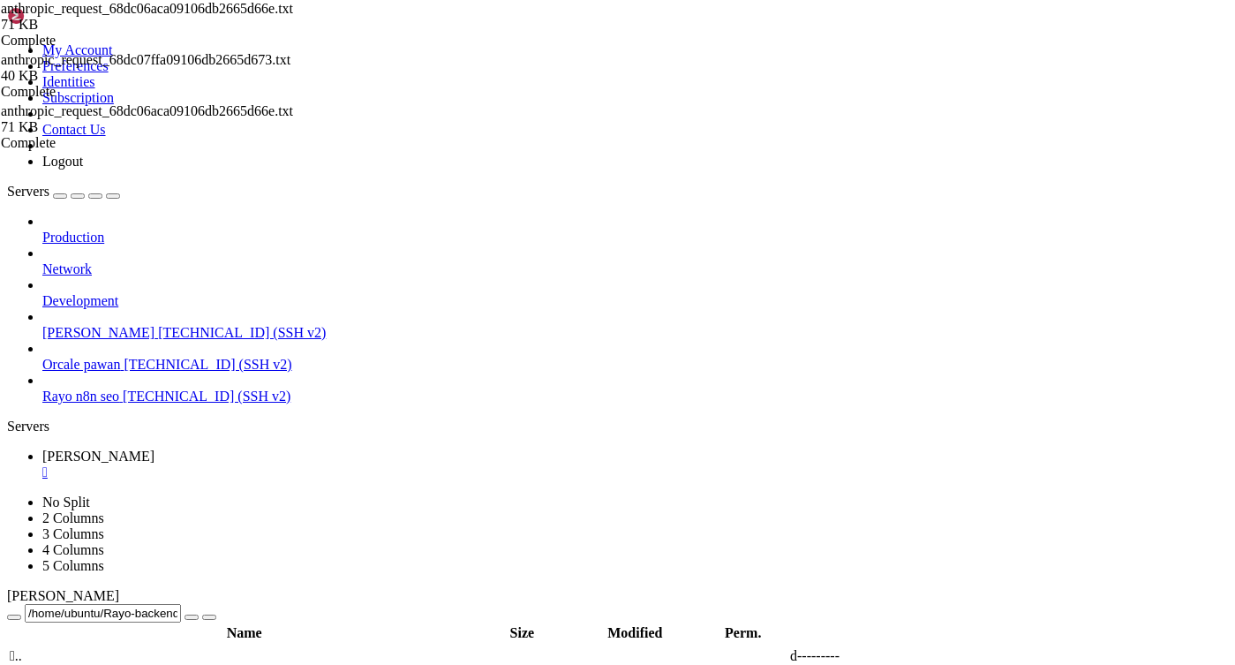
drag, startPoint x: 278, startPoint y: 192, endPoint x: 305, endPoint y: 455, distance: 263.5
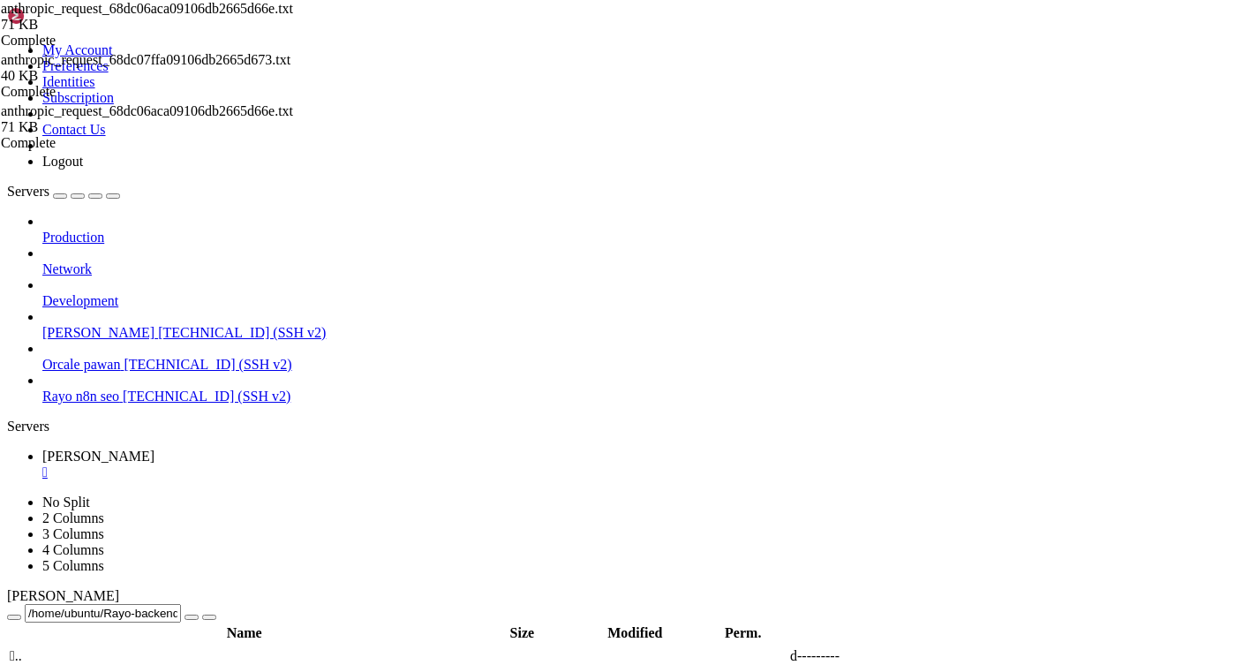
drag, startPoint x: 282, startPoint y: 470, endPoint x: 801, endPoint y: 490, distance: 519.4
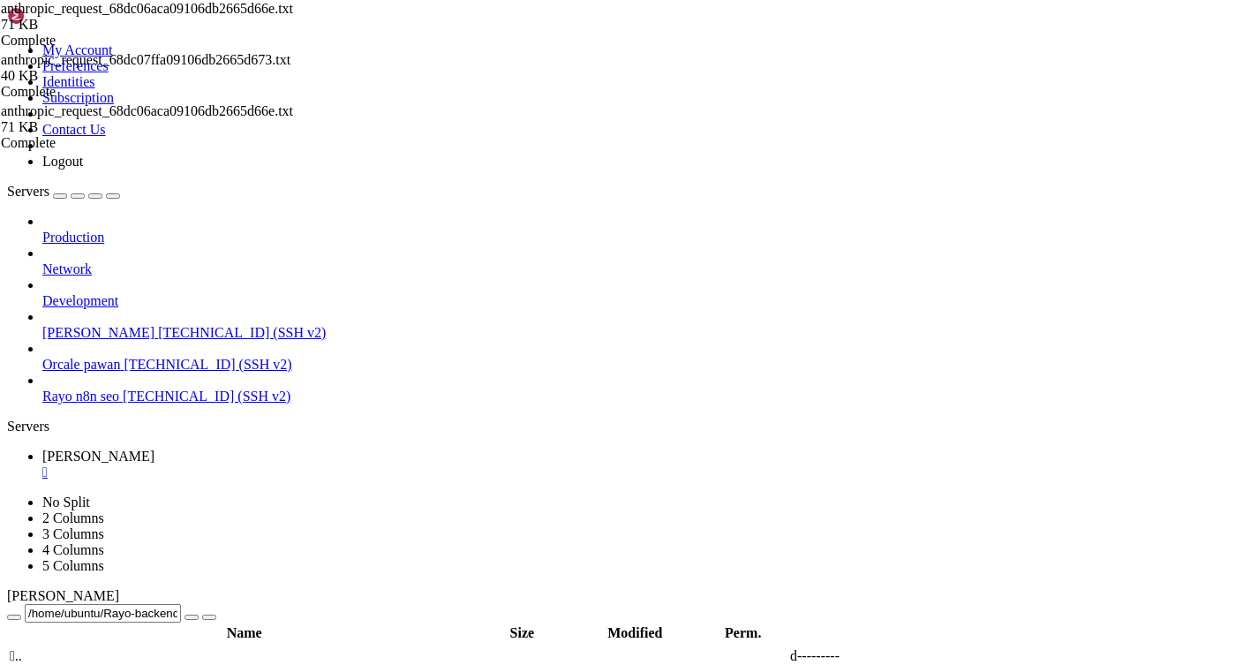
drag, startPoint x: 267, startPoint y: 163, endPoint x: 290, endPoint y: 560, distance: 397.8
type textarea "}"
